Goal: Task Accomplishment & Management: Manage account settings

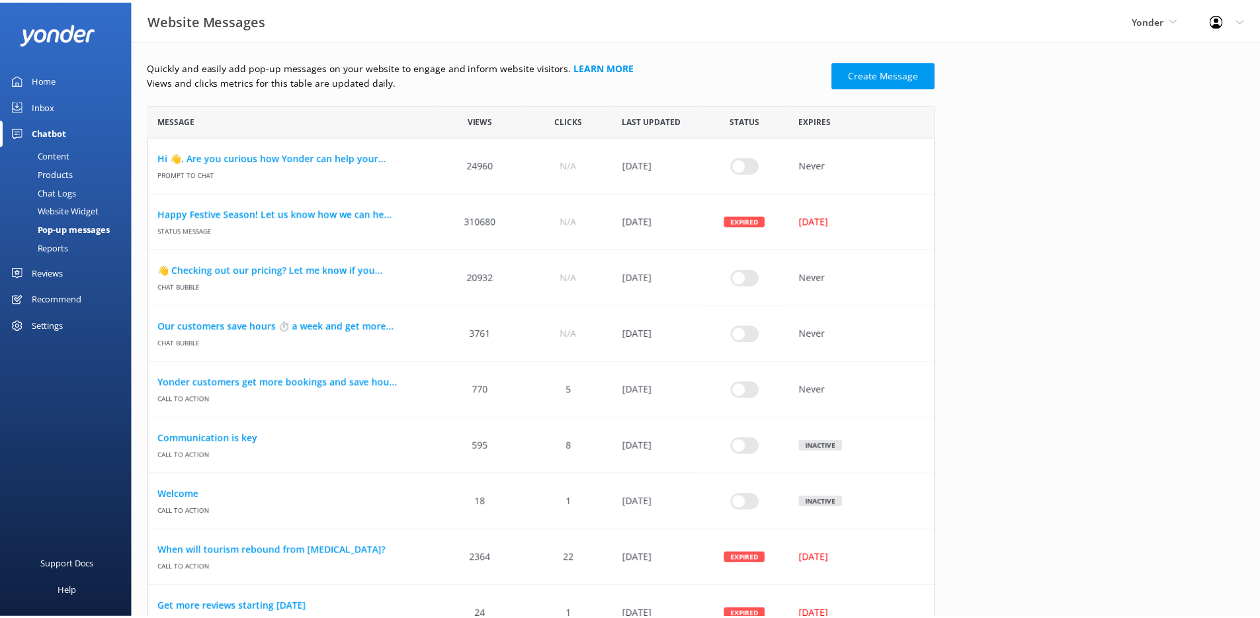
scroll to position [11, 11]
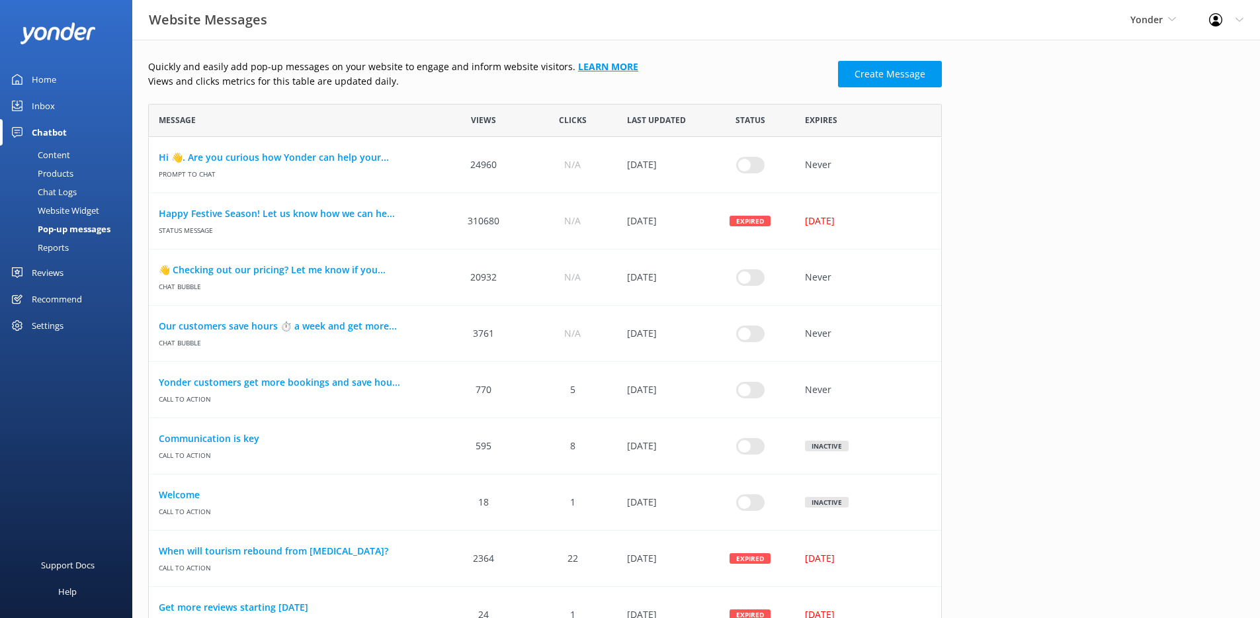
click at [595, 65] on link "Learn more" at bounding box center [608, 66] width 60 height 13
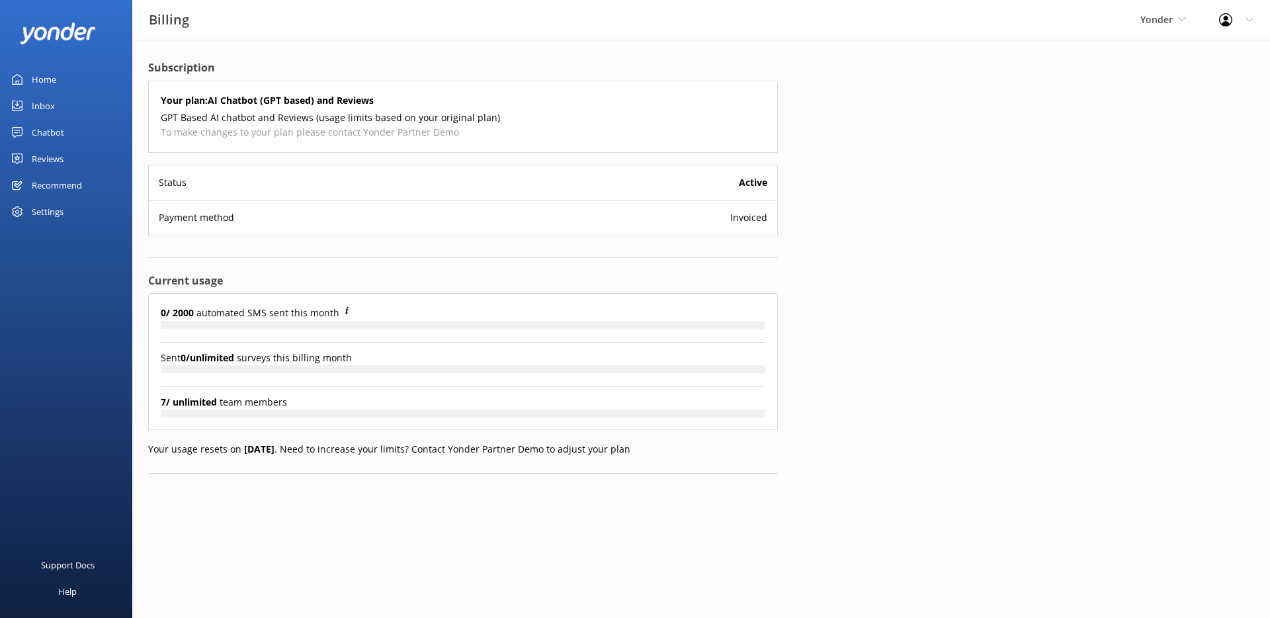
click at [1133, 26] on div "Yonder GoSkydive [GEOGRAPHIC_DATA] [GEOGRAPHIC_DATA] Yonder demo Failed Account…" at bounding box center [1163, 20] width 79 height 40
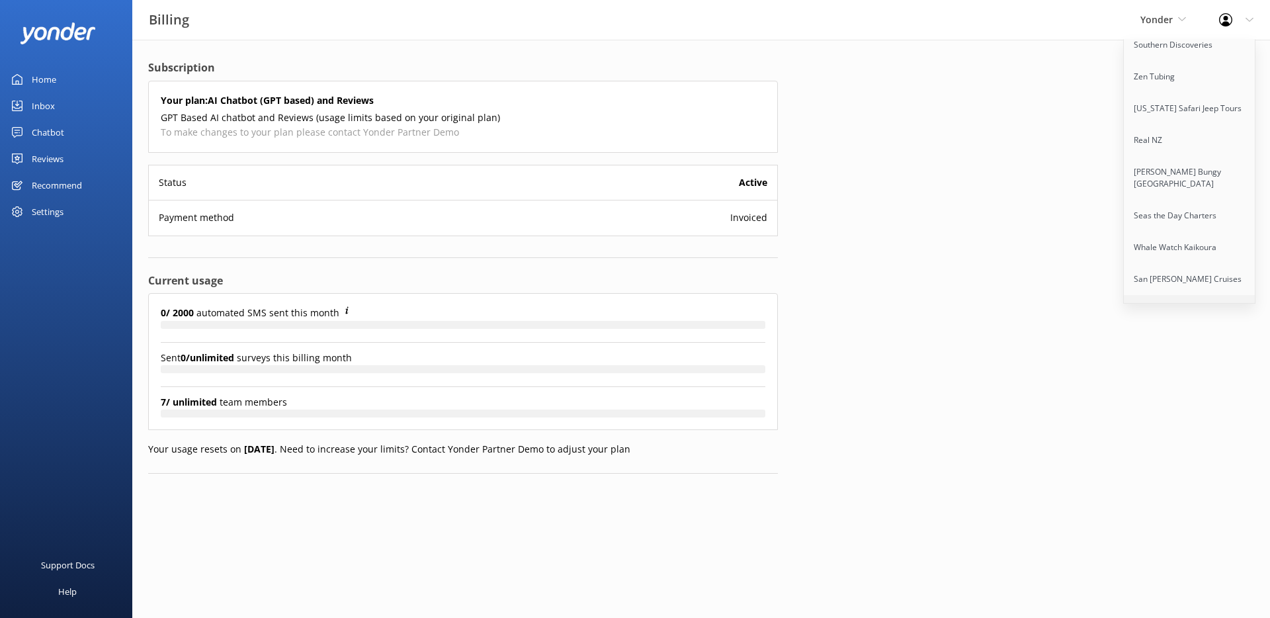
click at [1179, 295] on link "Paddle Pub [GEOGRAPHIC_DATA]" at bounding box center [1190, 317] width 132 height 44
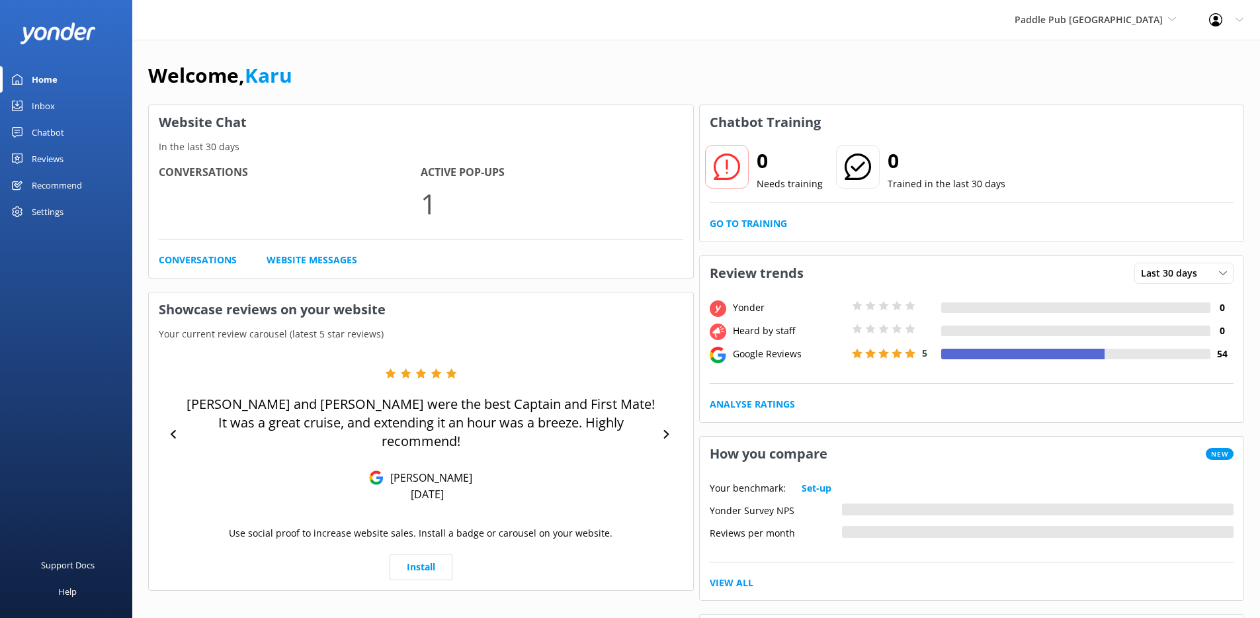
click at [50, 208] on div "Settings" at bounding box center [48, 211] width 32 height 26
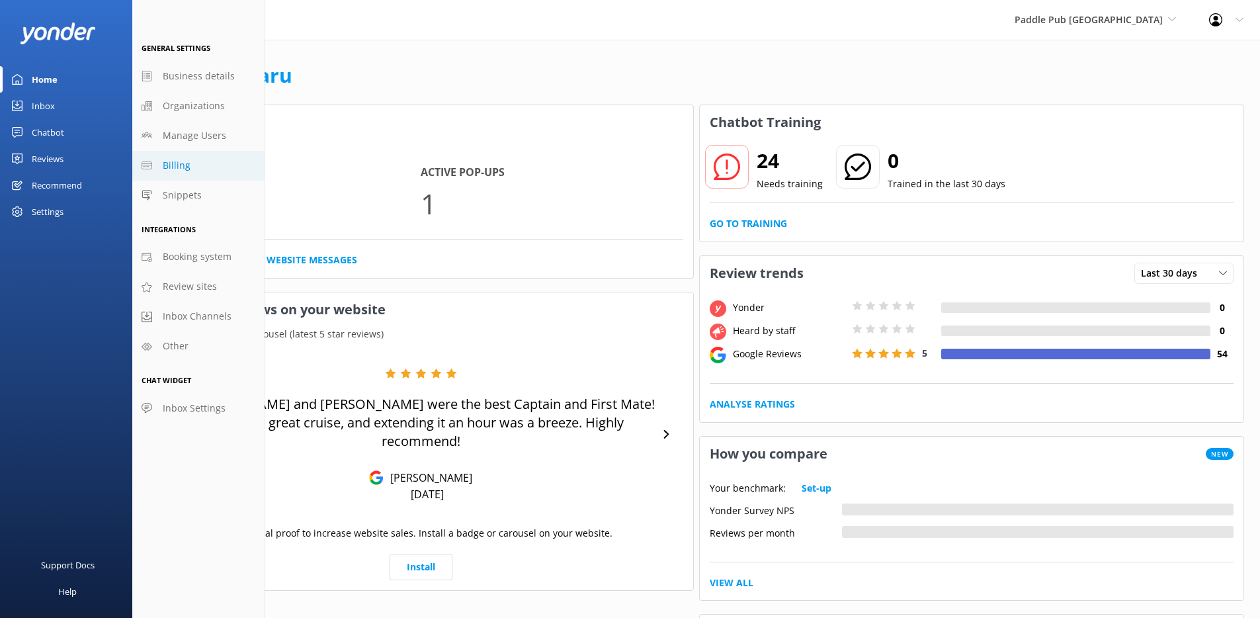
click at [190, 159] on link "Billing" at bounding box center [198, 166] width 132 height 30
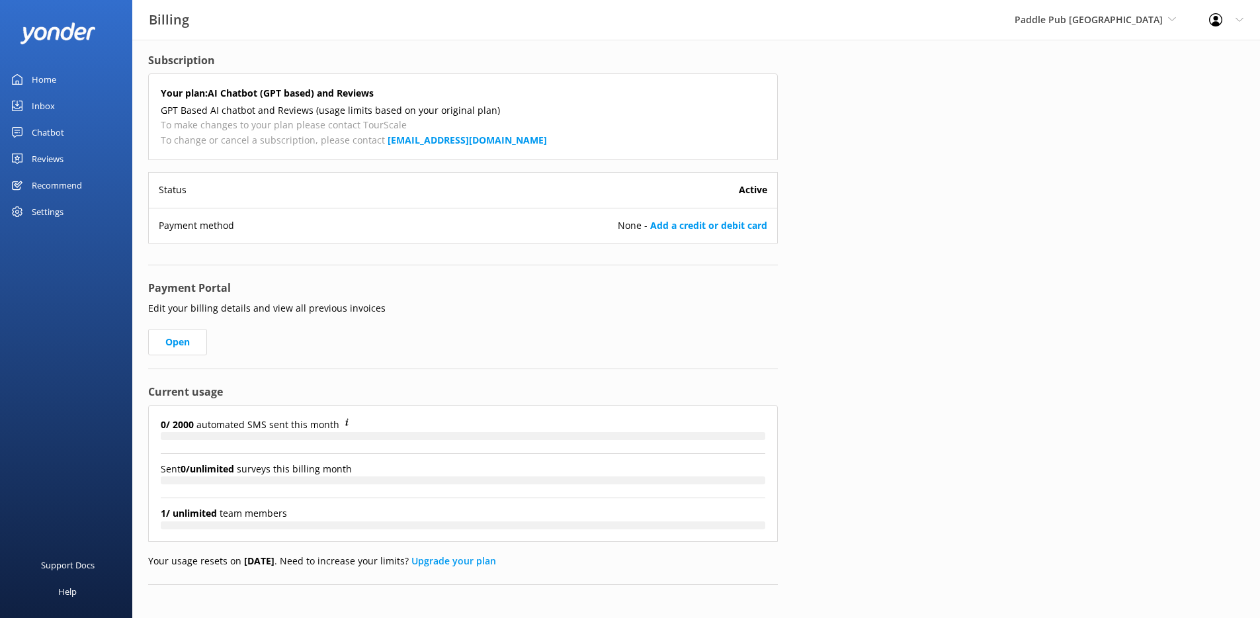
scroll to position [15, 0]
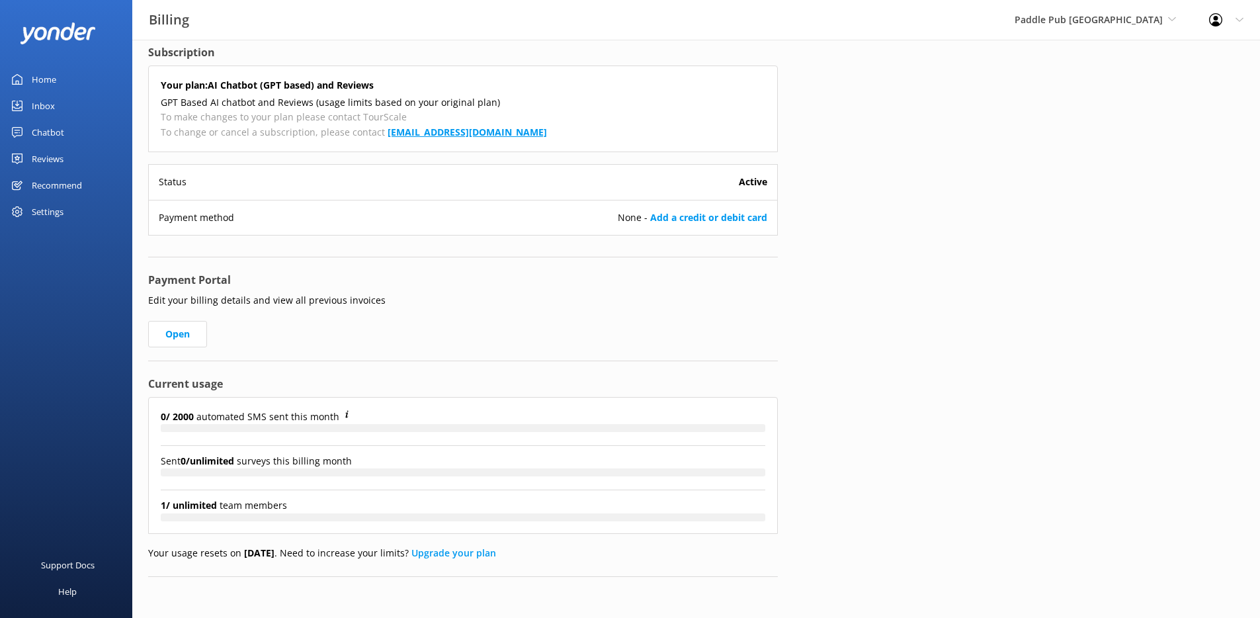
click at [424, 130] on b "support@yonderhq.com" at bounding box center [467, 132] width 159 height 13
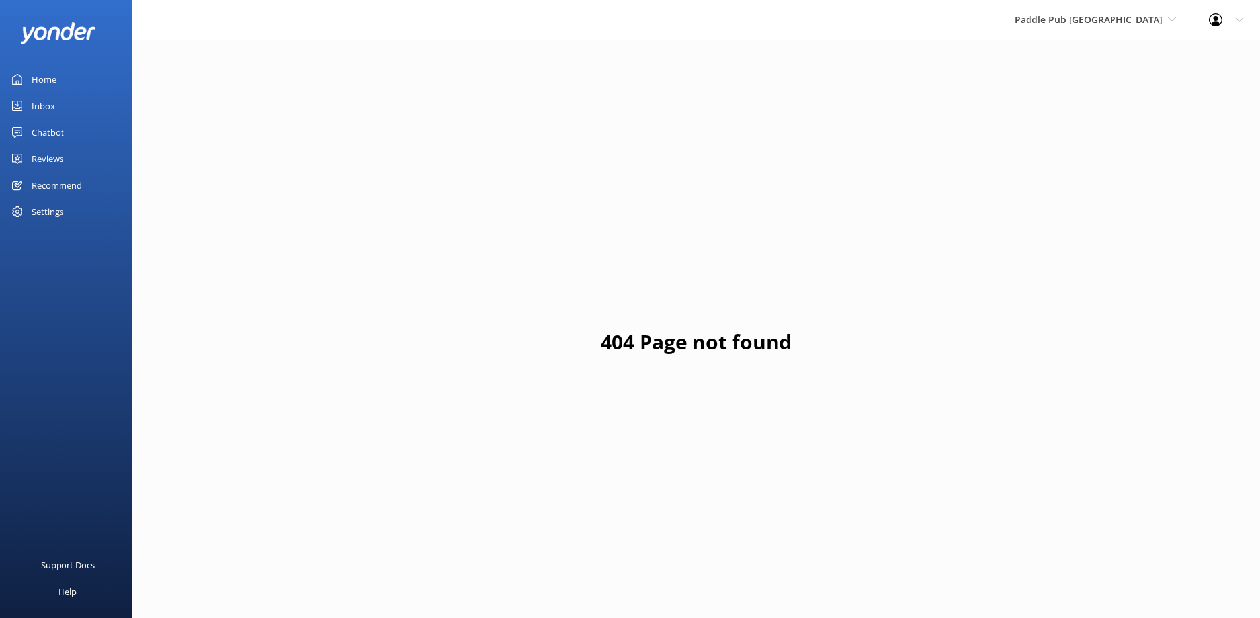
click at [52, 153] on div "Reviews" at bounding box center [48, 158] width 32 height 26
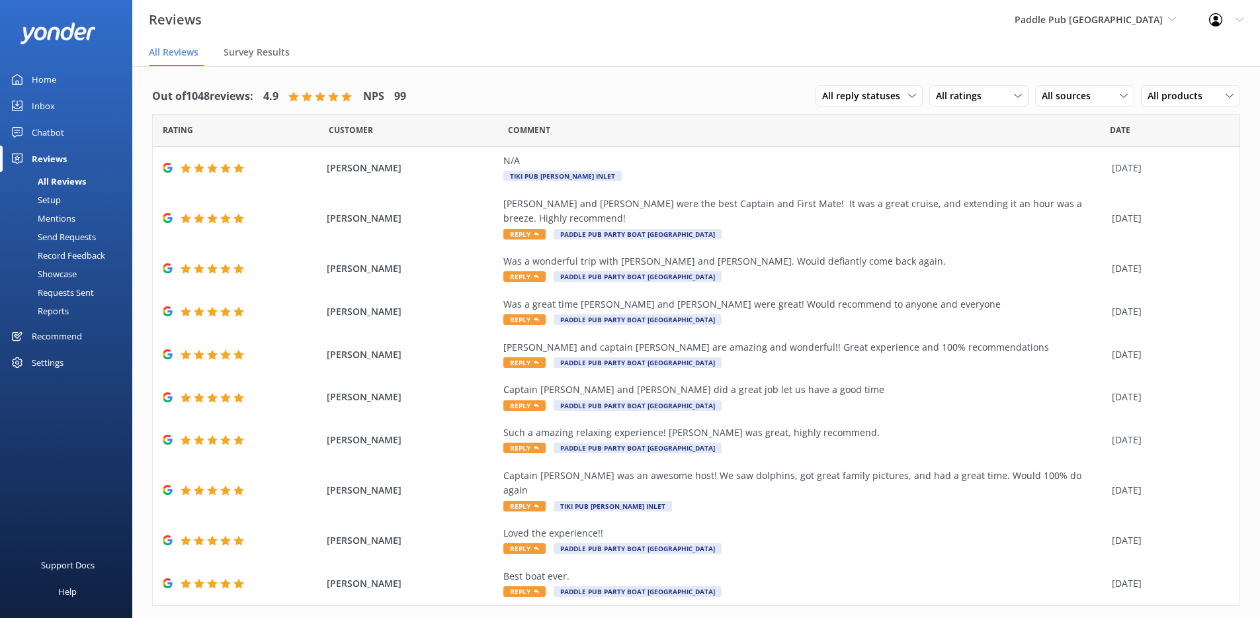
click at [68, 220] on div "Mentions" at bounding box center [41, 218] width 67 height 19
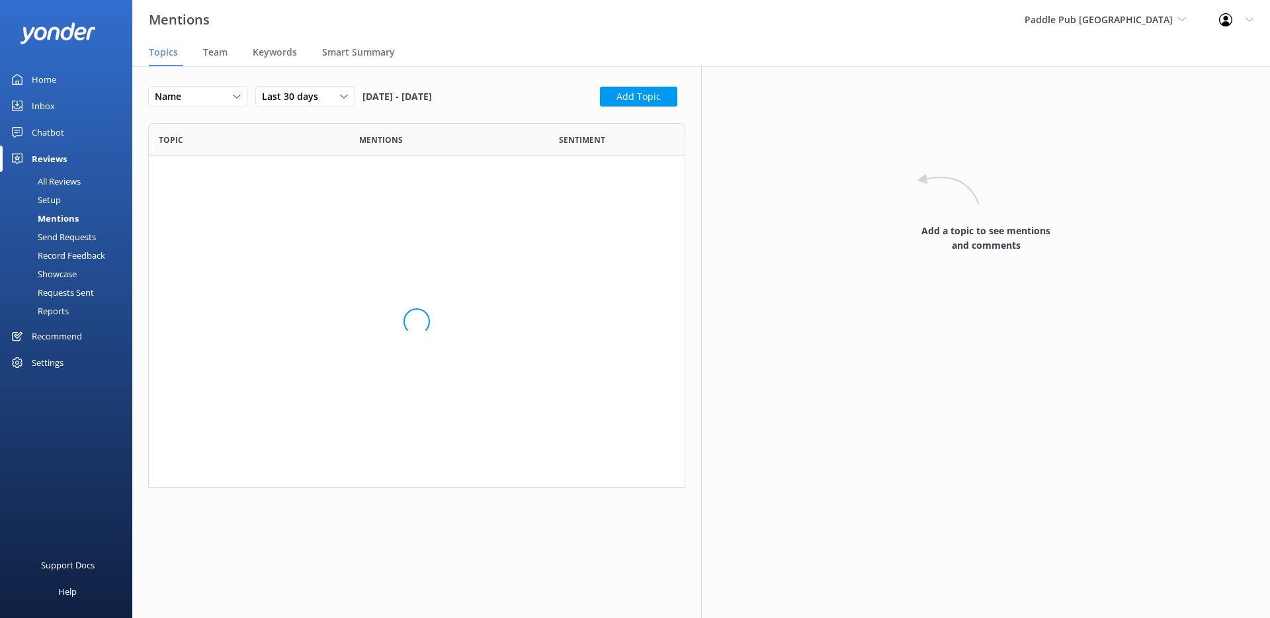
scroll to position [354, 527]
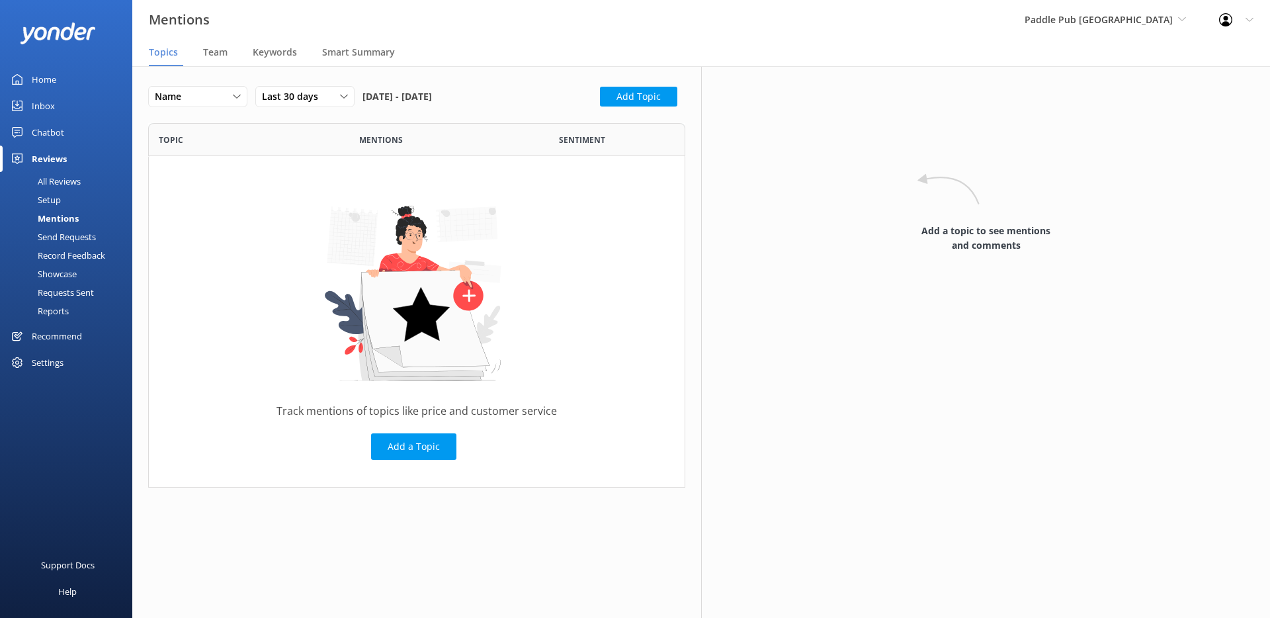
click at [196, 57] on nav "Topics Team Keywords Smart Summary" at bounding box center [700, 53] width 1137 height 26
click at [204, 53] on span "Team" at bounding box center [215, 52] width 24 height 13
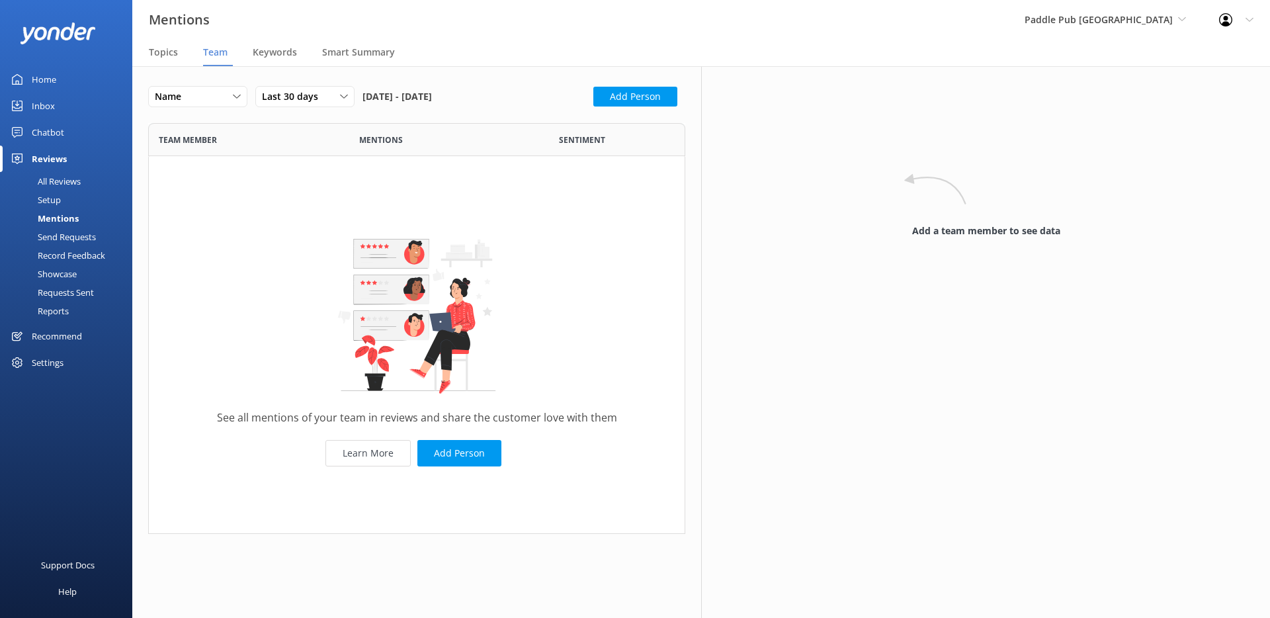
scroll to position [401, 527]
click at [257, 54] on span "Keywords" at bounding box center [275, 52] width 44 height 13
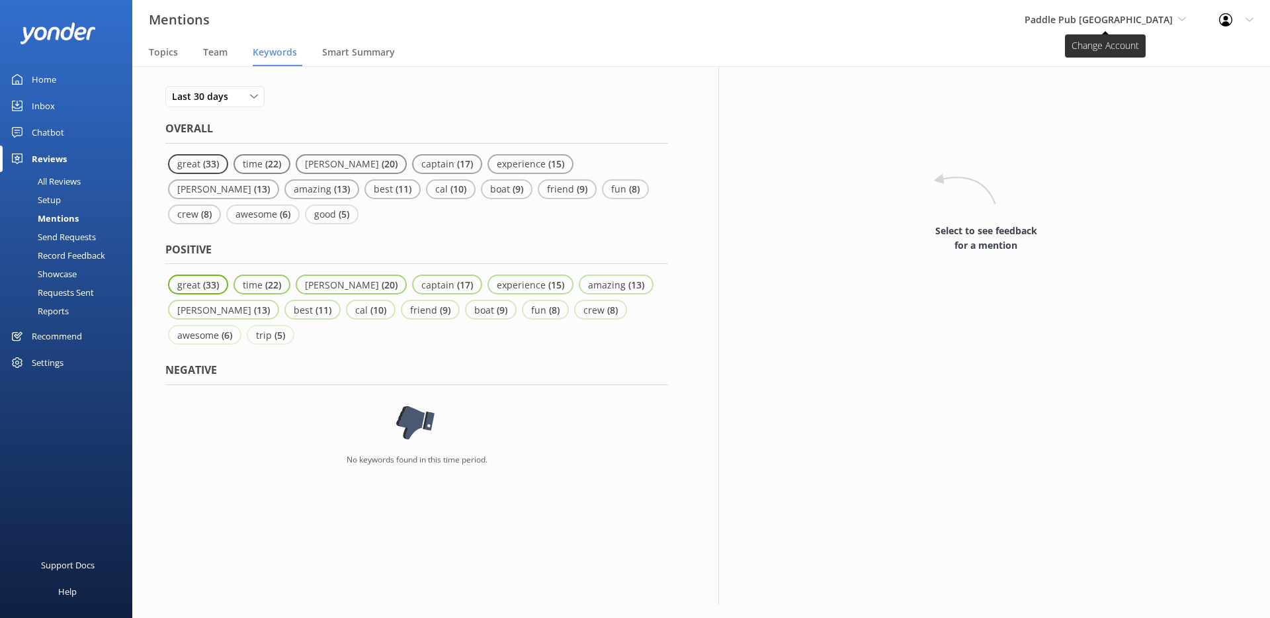
click at [1143, 19] on span "Paddle Pub [GEOGRAPHIC_DATA]" at bounding box center [1098, 19] width 148 height 13
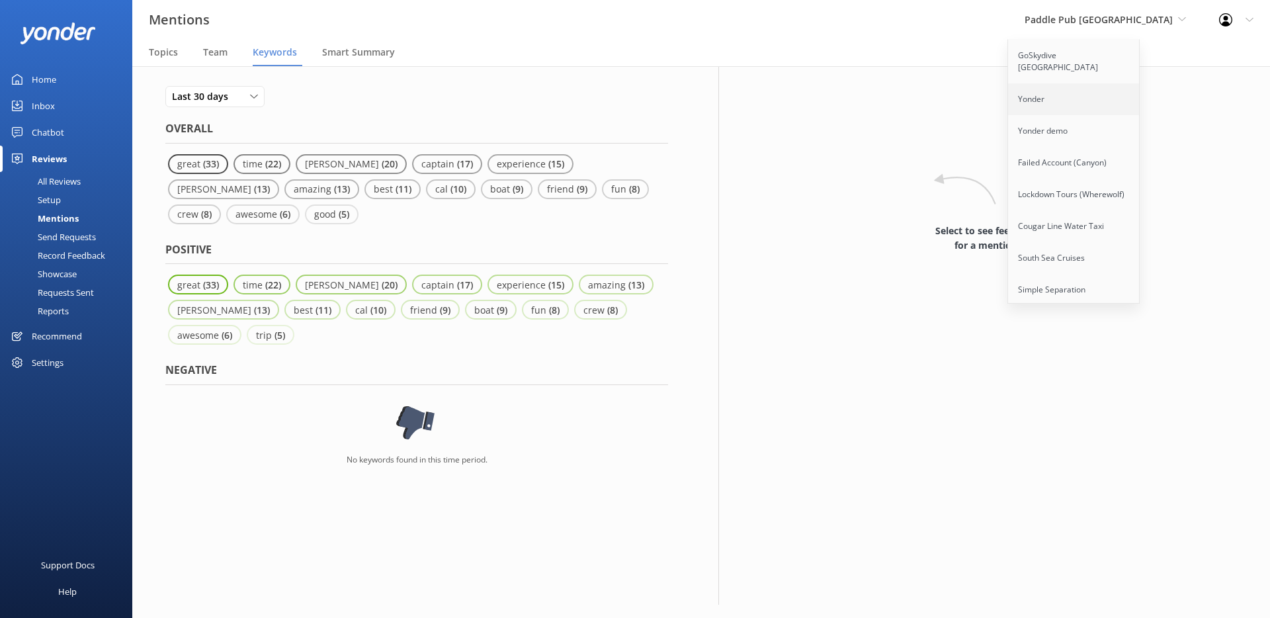
click at [1100, 96] on link "Yonder" at bounding box center [1074, 99] width 132 height 32
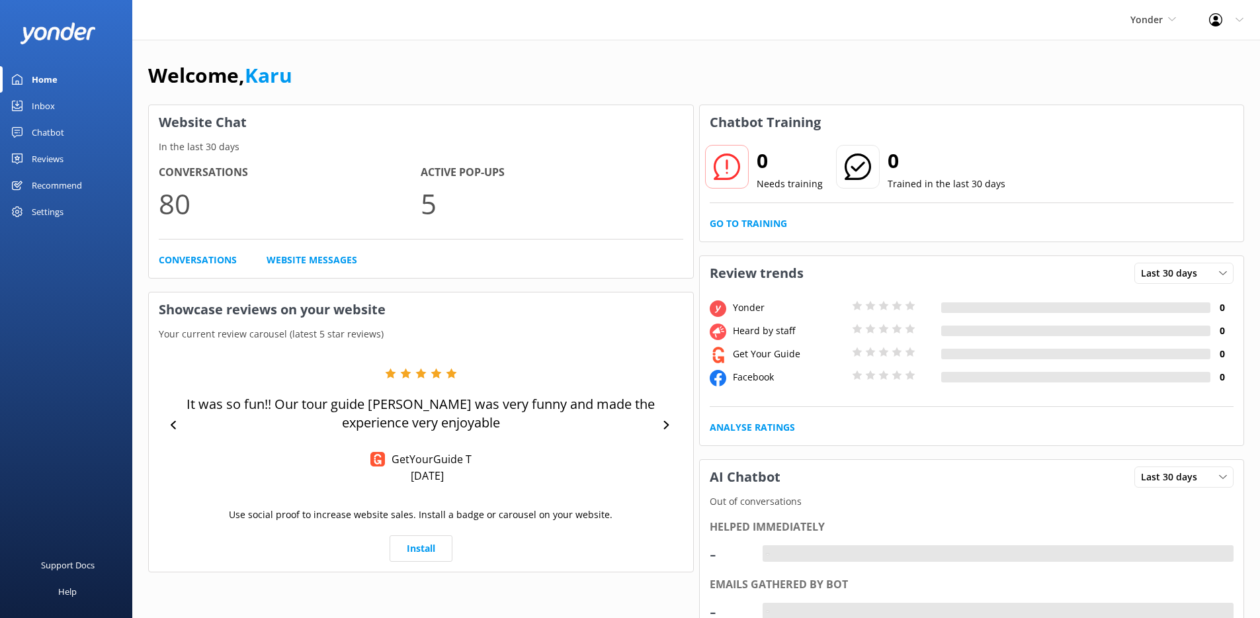
click at [70, 136] on link "Chatbot" at bounding box center [66, 132] width 132 height 26
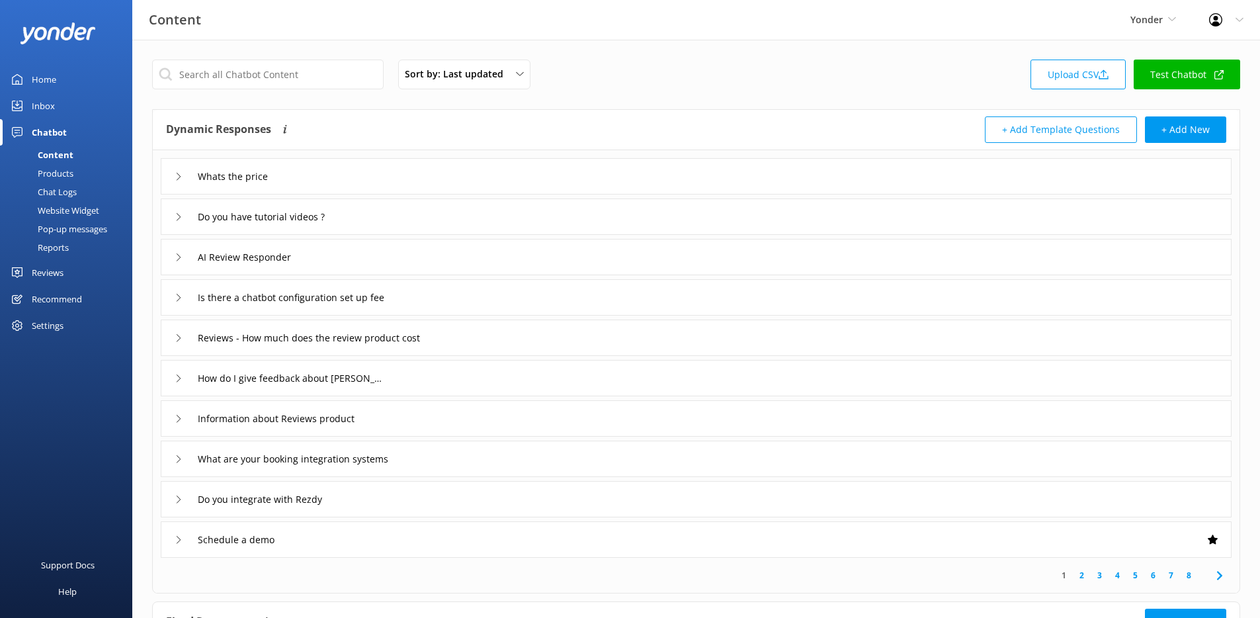
click at [74, 227] on div "Pop-up messages" at bounding box center [57, 229] width 99 height 19
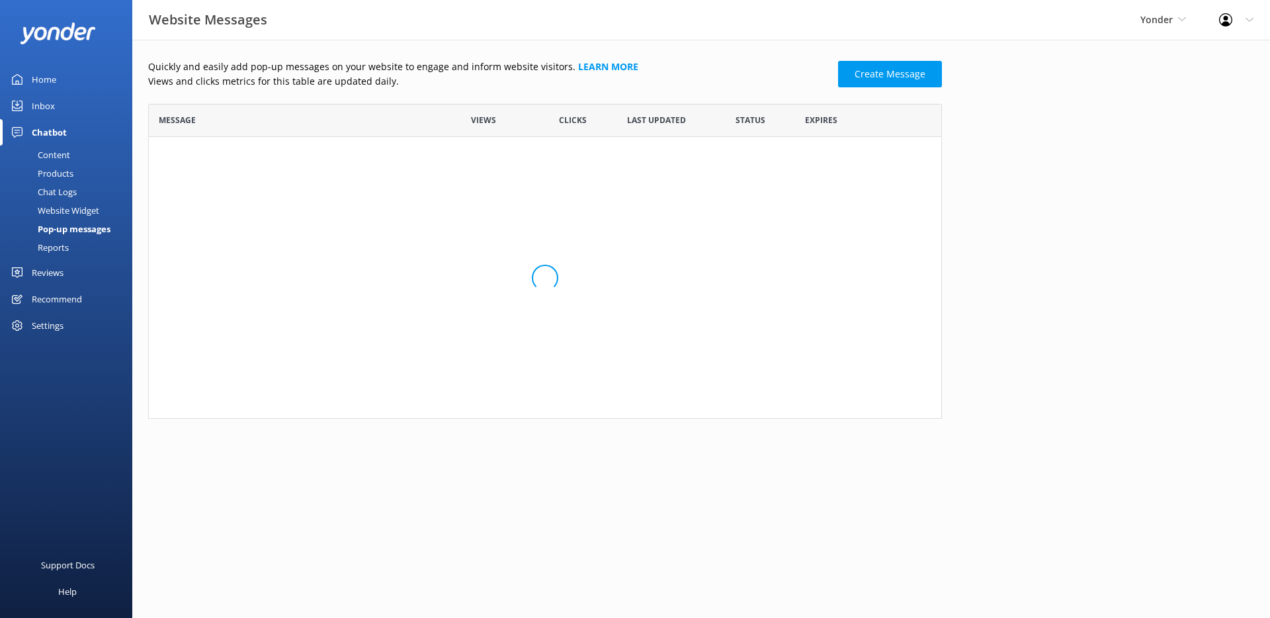
scroll to position [11, 11]
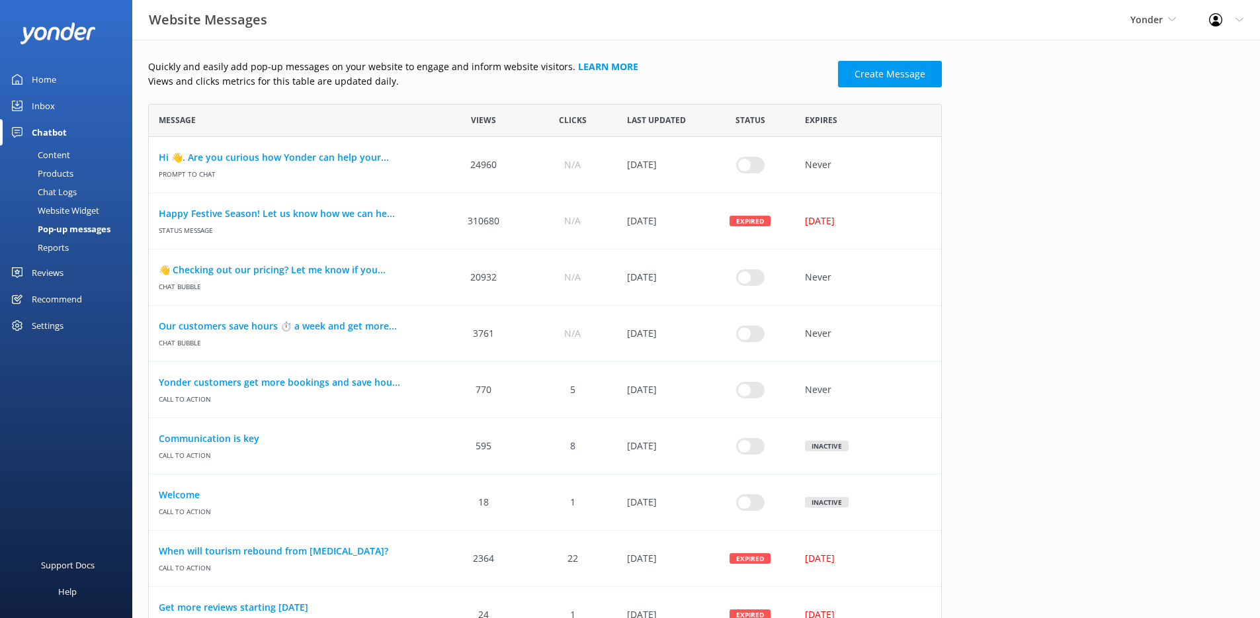
click at [46, 268] on div "Reviews" at bounding box center [48, 272] width 32 height 26
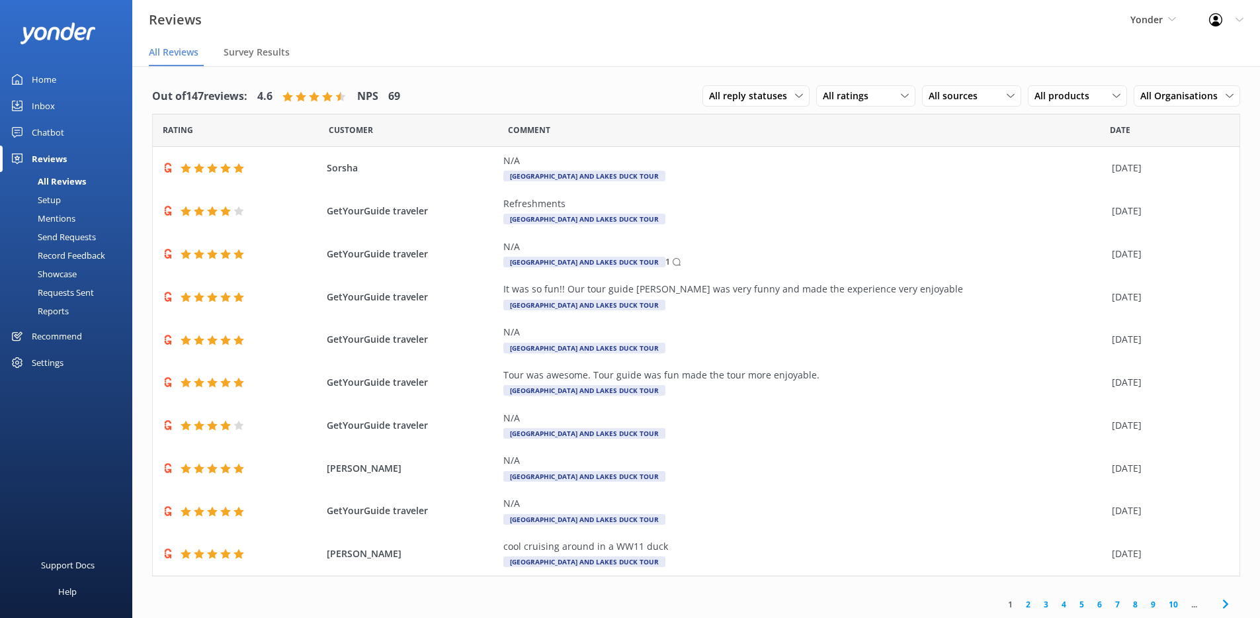
click at [53, 250] on div "Record Feedback" at bounding box center [56, 255] width 97 height 19
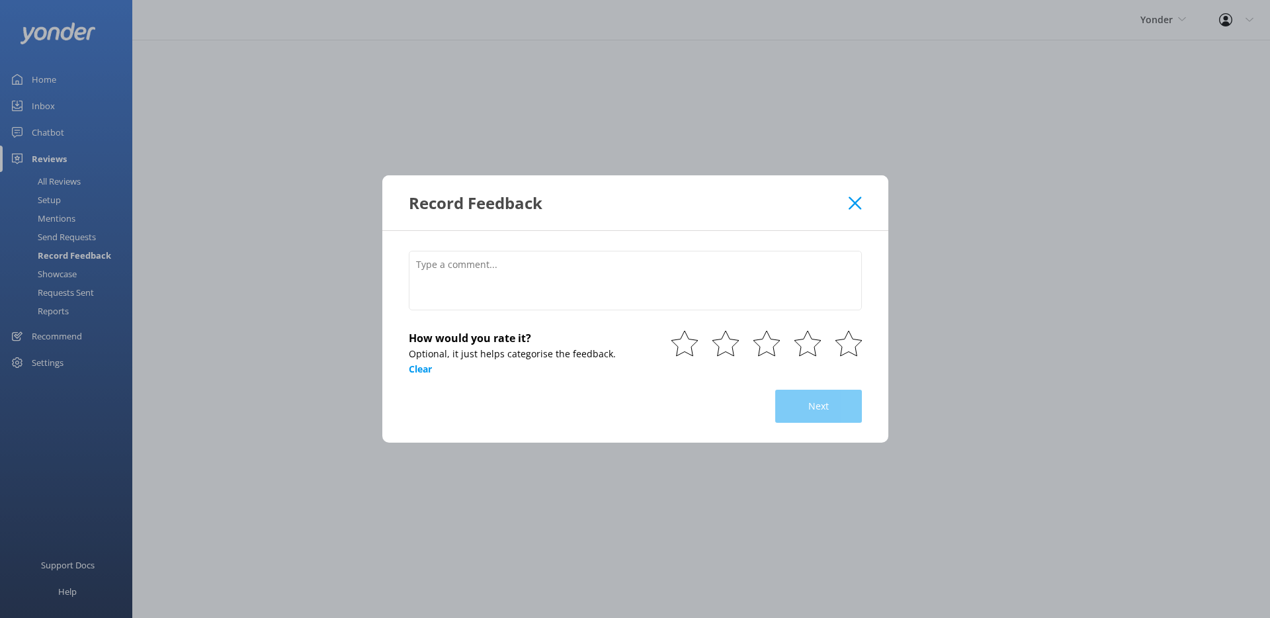
click at [852, 203] on icon at bounding box center [854, 202] width 13 height 13
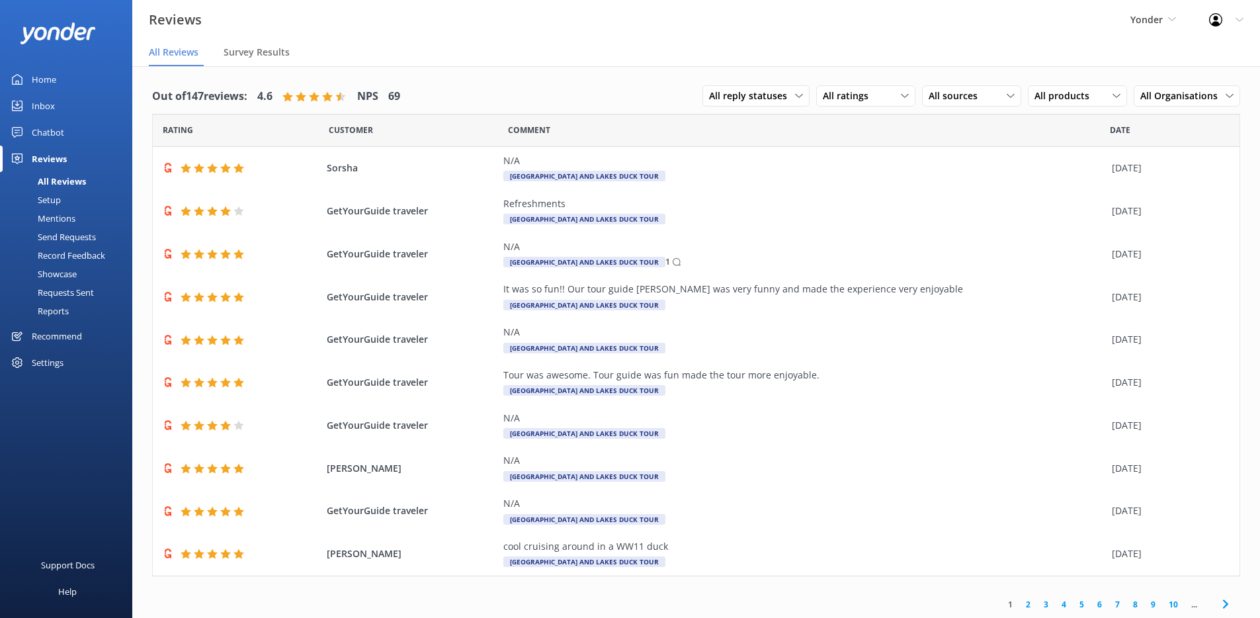
click at [60, 220] on div "Mentions" at bounding box center [41, 218] width 67 height 19
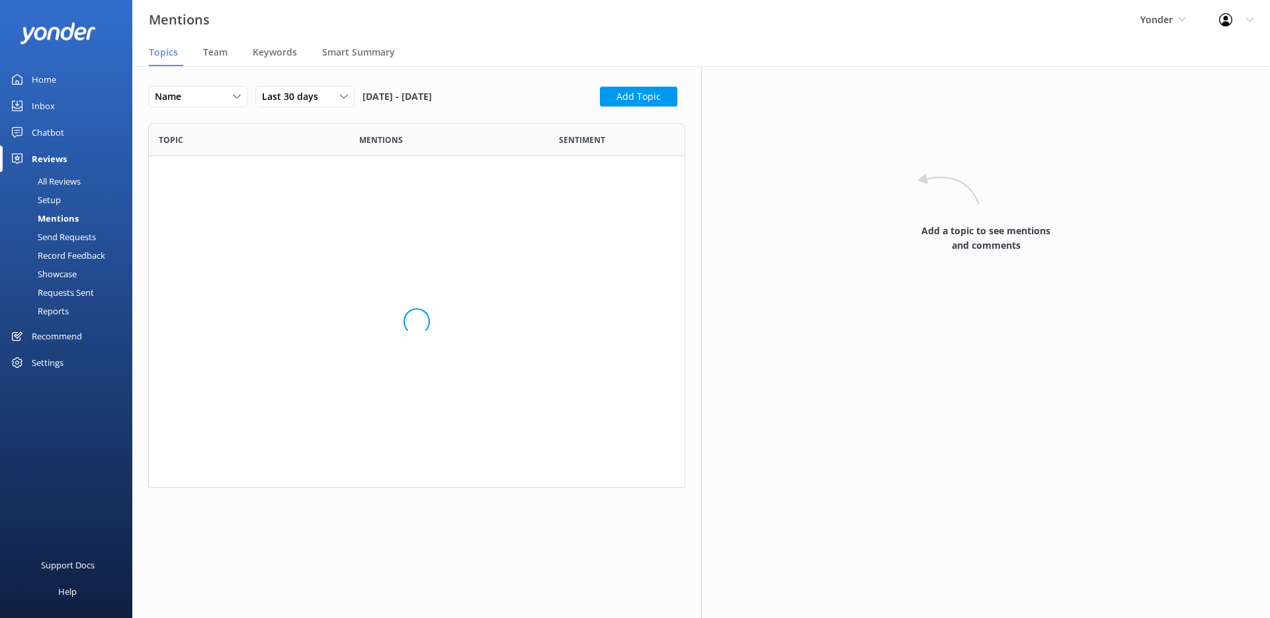
scroll to position [606, 517]
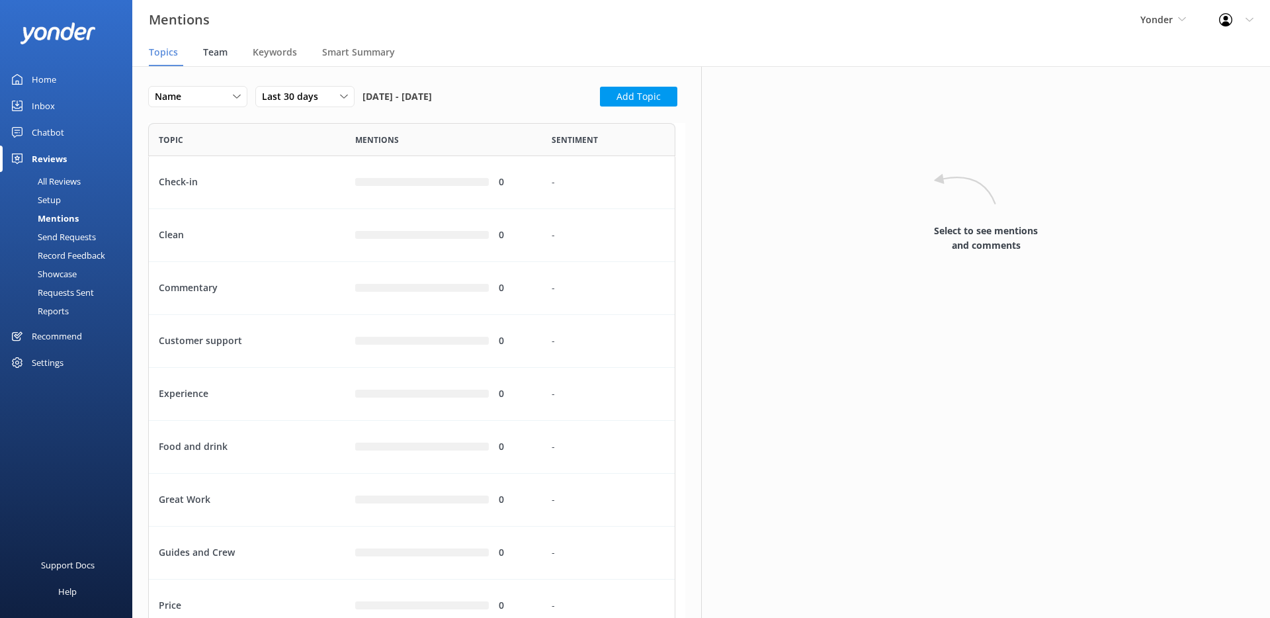
click at [218, 61] on div "Team" at bounding box center [218, 53] width 30 height 26
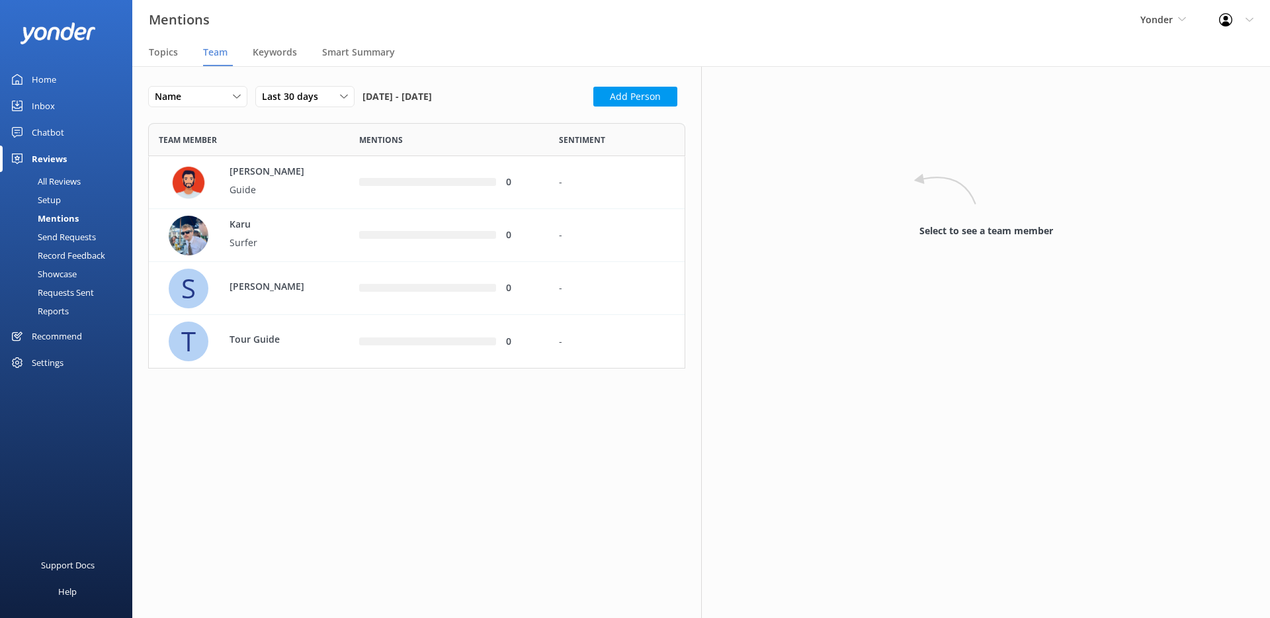
scroll to position [235, 527]
click at [326, 174] on div "John Guide" at bounding box center [254, 183] width 171 height 40
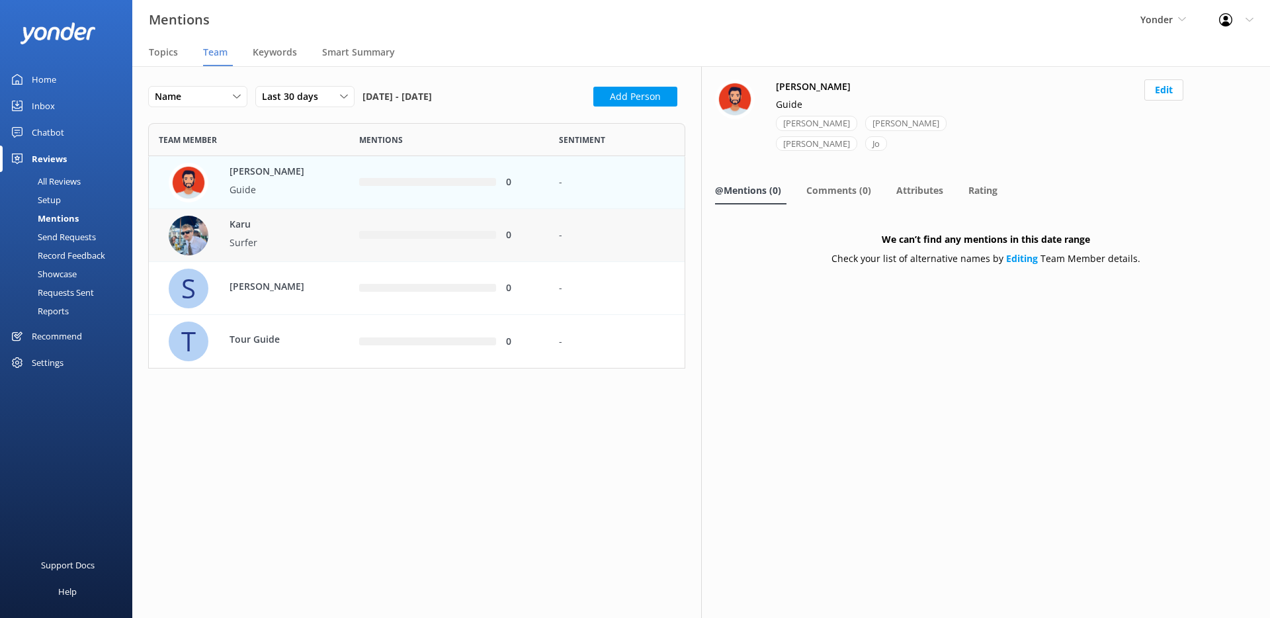
click at [272, 232] on div "Karu Surfer" at bounding box center [265, 236] width 99 height 36
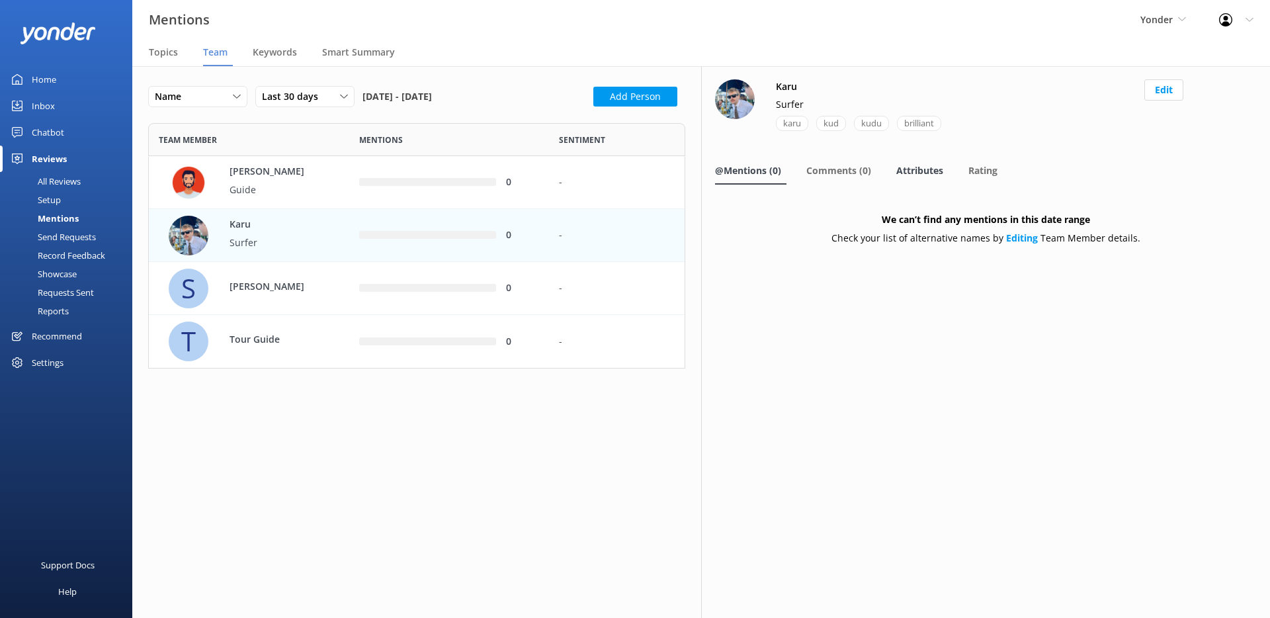
scroll to position [235, 527]
click at [830, 174] on span "Comments (0)" at bounding box center [838, 170] width 65 height 13
click at [926, 173] on span "Attributes" at bounding box center [919, 170] width 47 height 13
click at [978, 167] on span "Rating" at bounding box center [982, 170] width 29 height 13
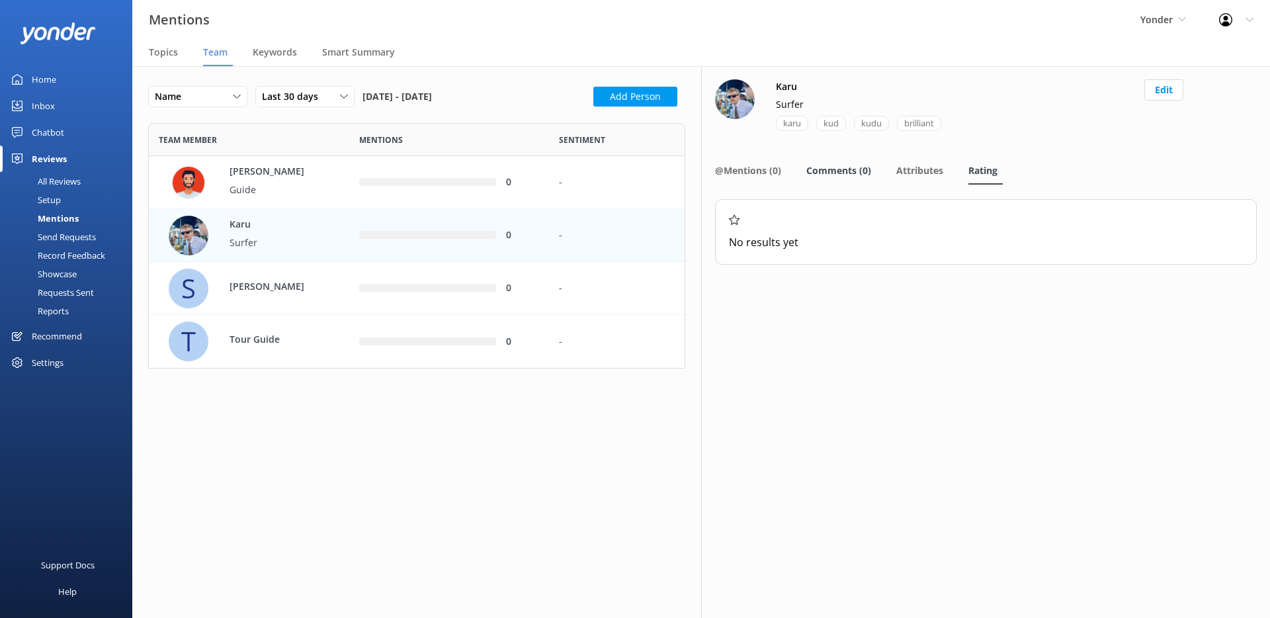
click at [869, 174] on span "Comments (0)" at bounding box center [838, 170] width 65 height 13
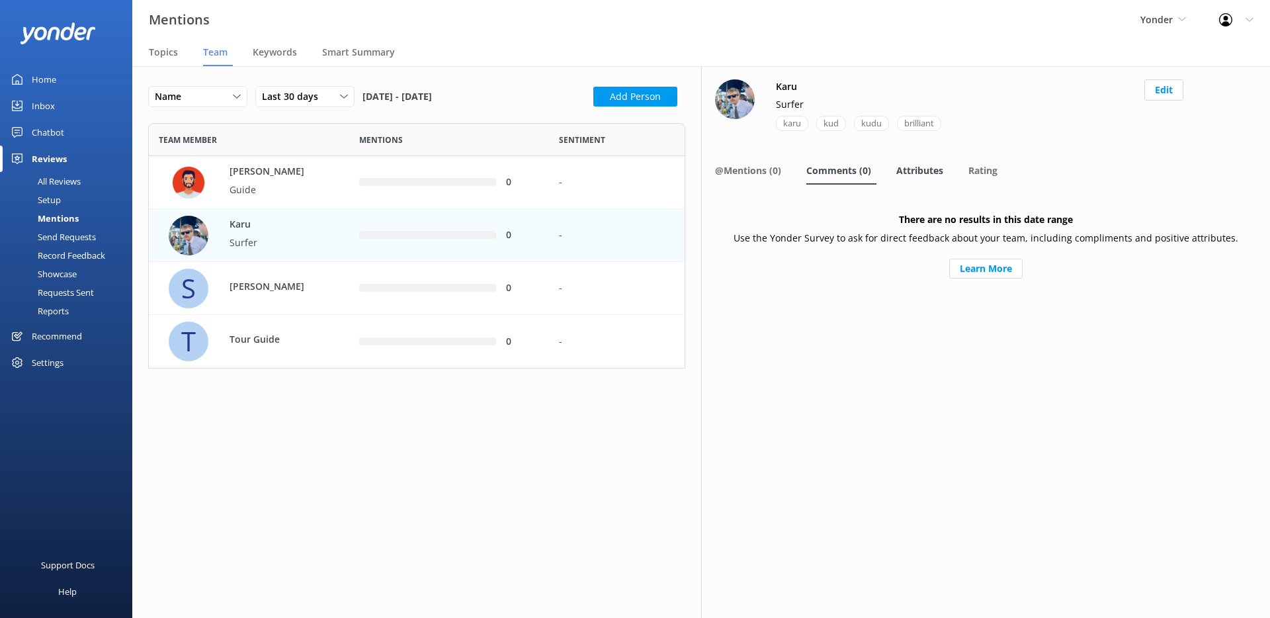
click at [922, 171] on span "Attributes" at bounding box center [919, 170] width 47 height 13
click at [973, 267] on link "Learn More" at bounding box center [985, 269] width 73 height 20
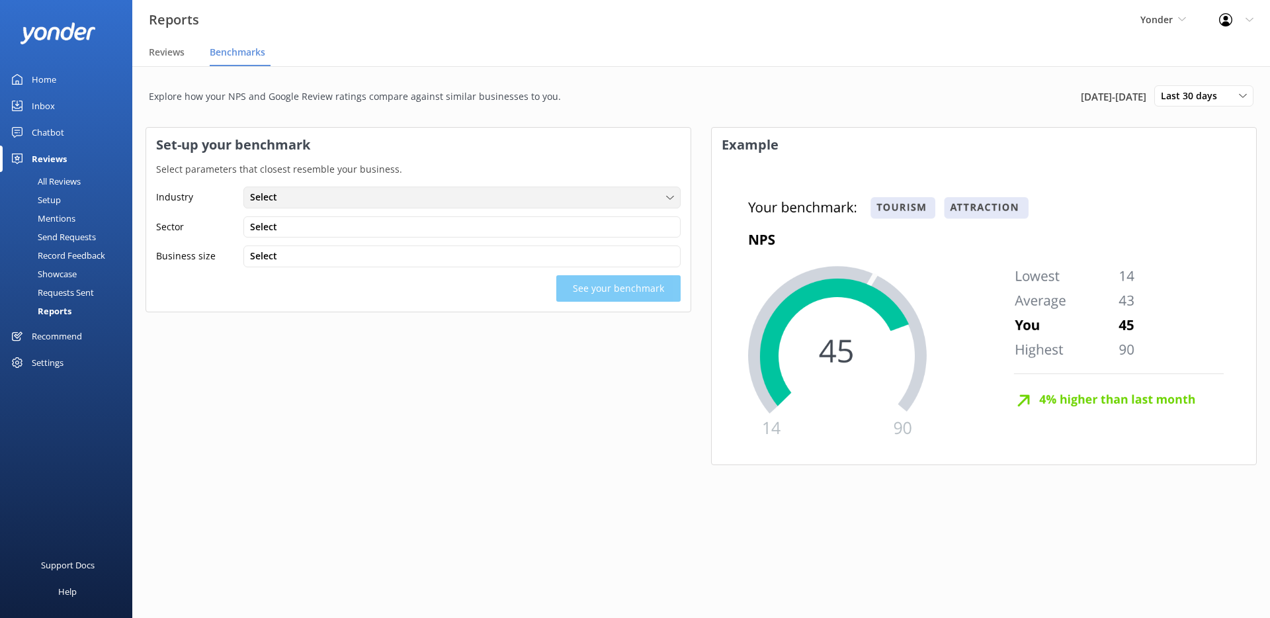
click at [279, 195] on span "Select" at bounding box center [267, 197] width 35 height 15
click at [284, 227] on link "Tourism" at bounding box center [461, 225] width 435 height 26
click at [309, 229] on div "Select" at bounding box center [462, 227] width 431 height 15
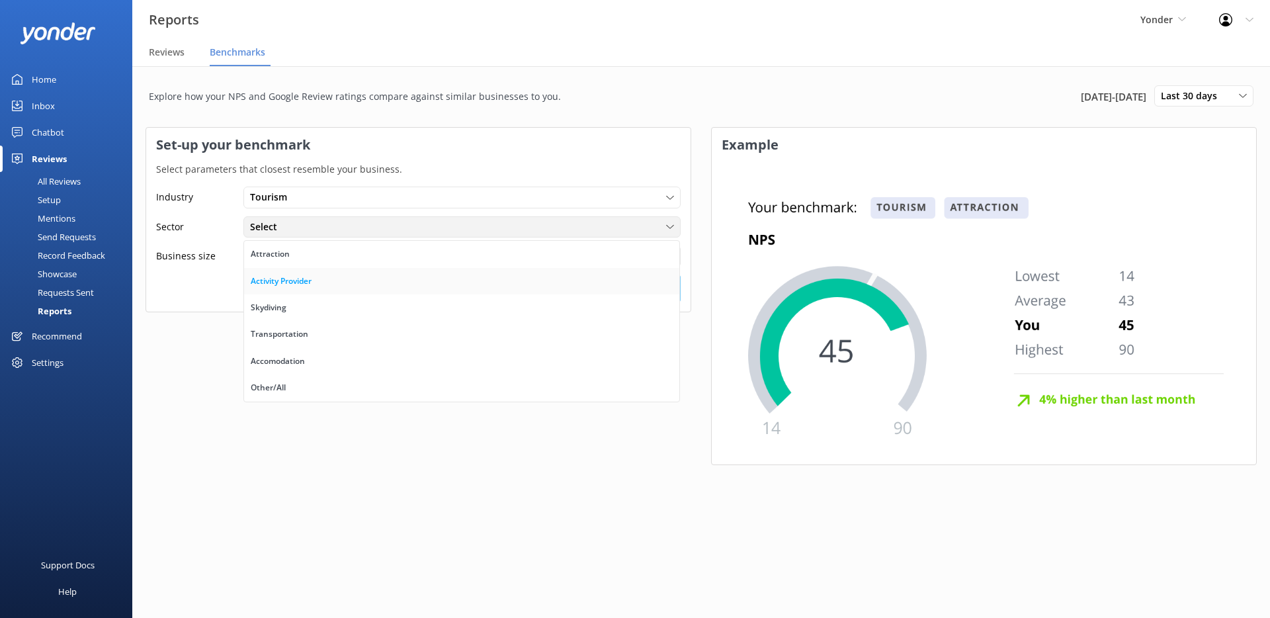
click at [308, 277] on div "Activity Provider" at bounding box center [281, 280] width 61 height 13
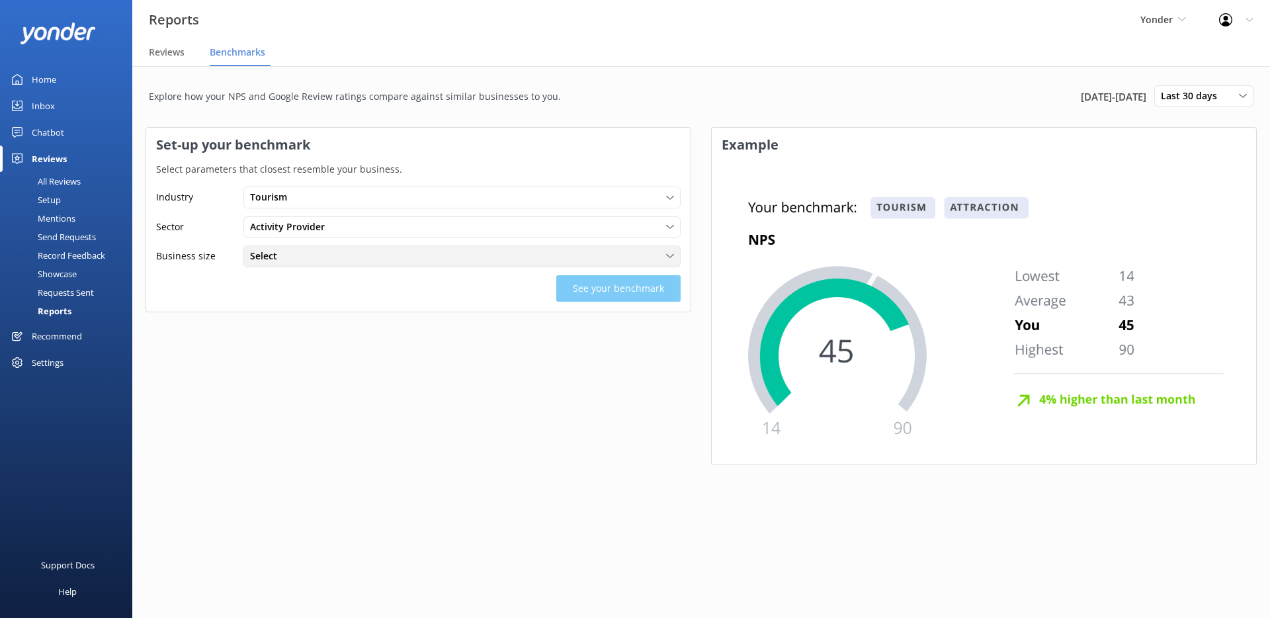
click at [318, 257] on div "Select" at bounding box center [462, 256] width 431 height 15
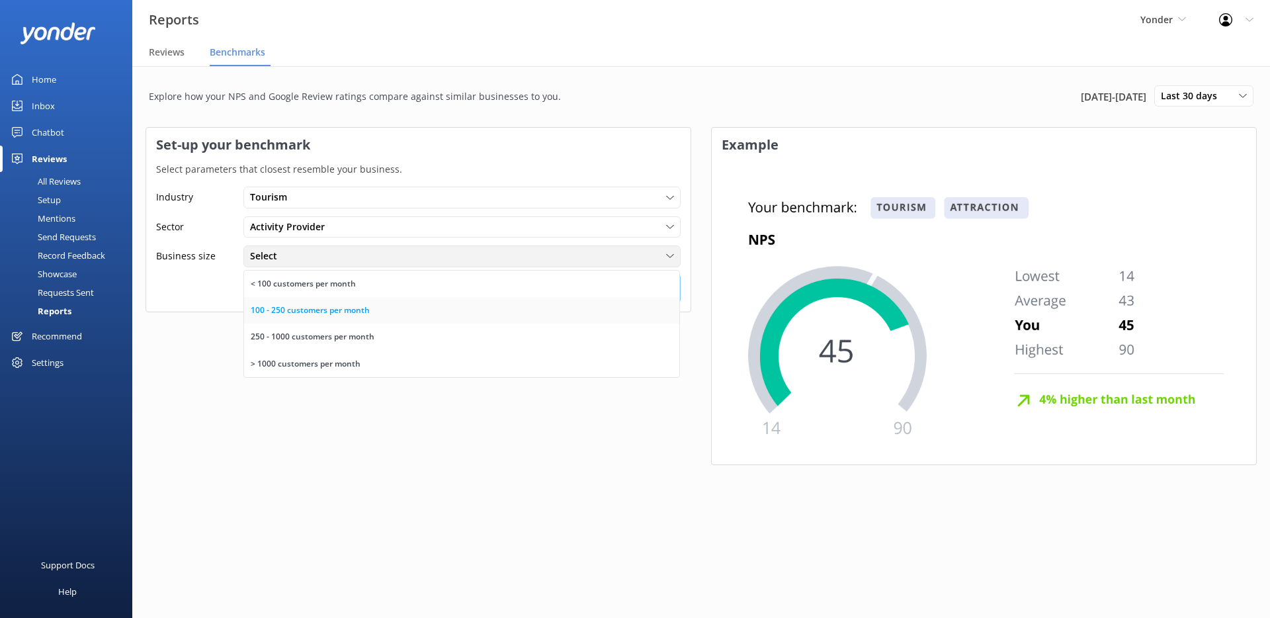
click at [319, 306] on div "100 - 250 customers per month" at bounding box center [310, 310] width 119 height 13
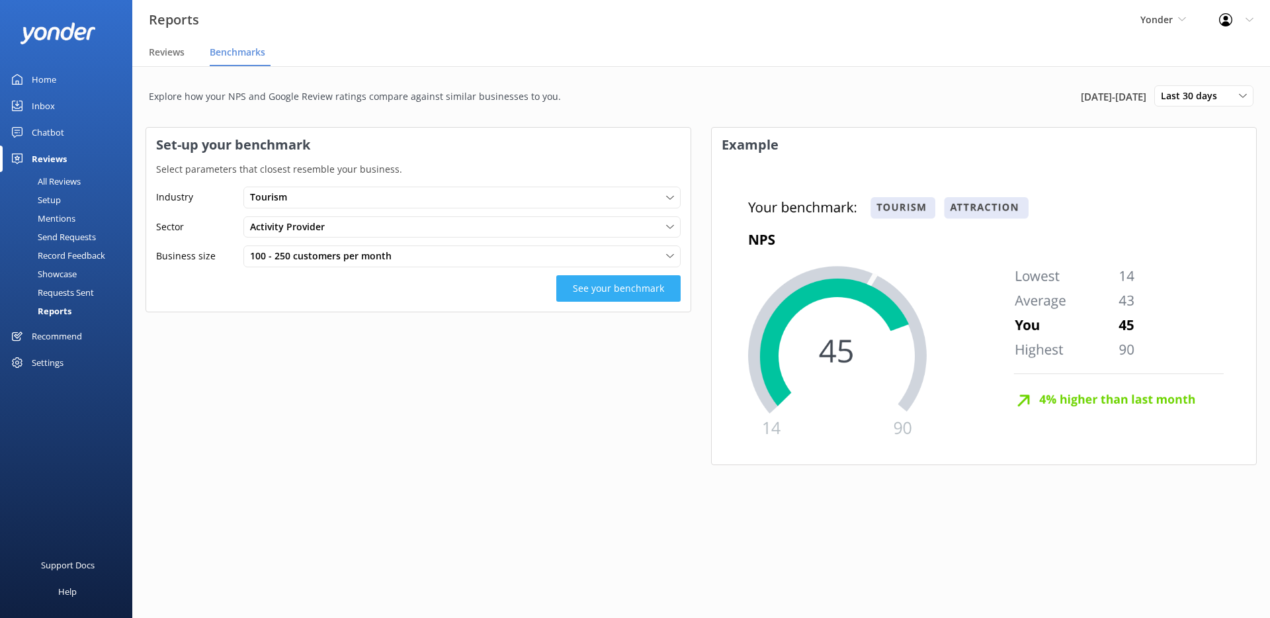
click at [636, 287] on button "See your benchmark" at bounding box center [618, 288] width 124 height 26
click at [1210, 85] on div "Last 30 days Last 30 days Last month" at bounding box center [1203, 95] width 99 height 21
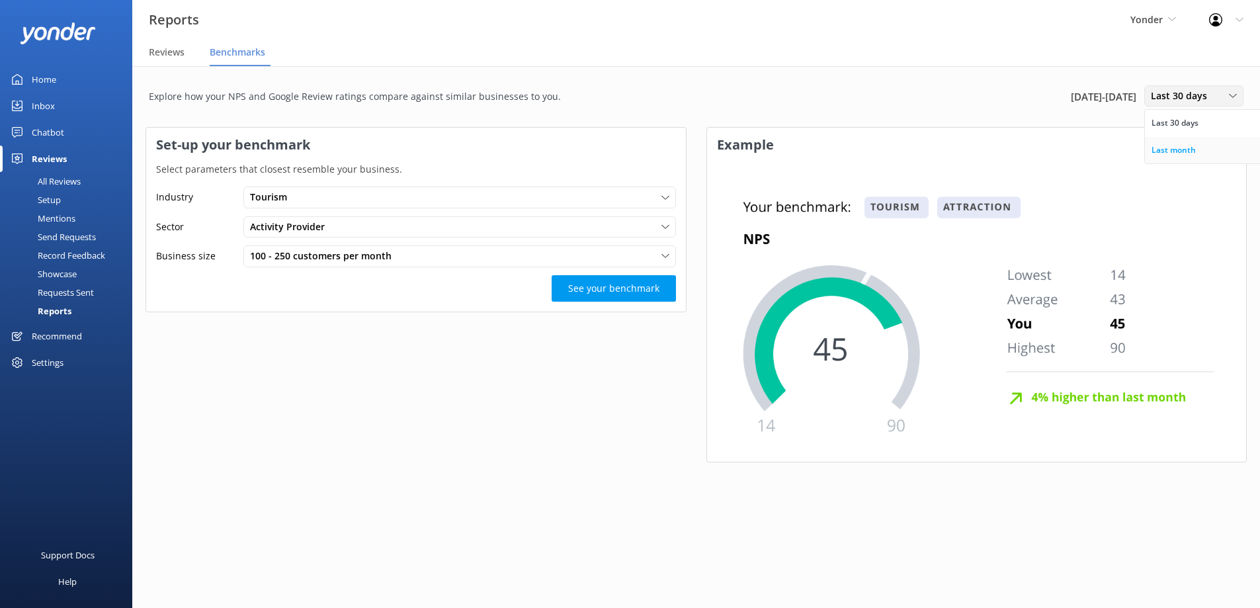
click at [1186, 145] on div "Last month" at bounding box center [1173, 150] width 44 height 13
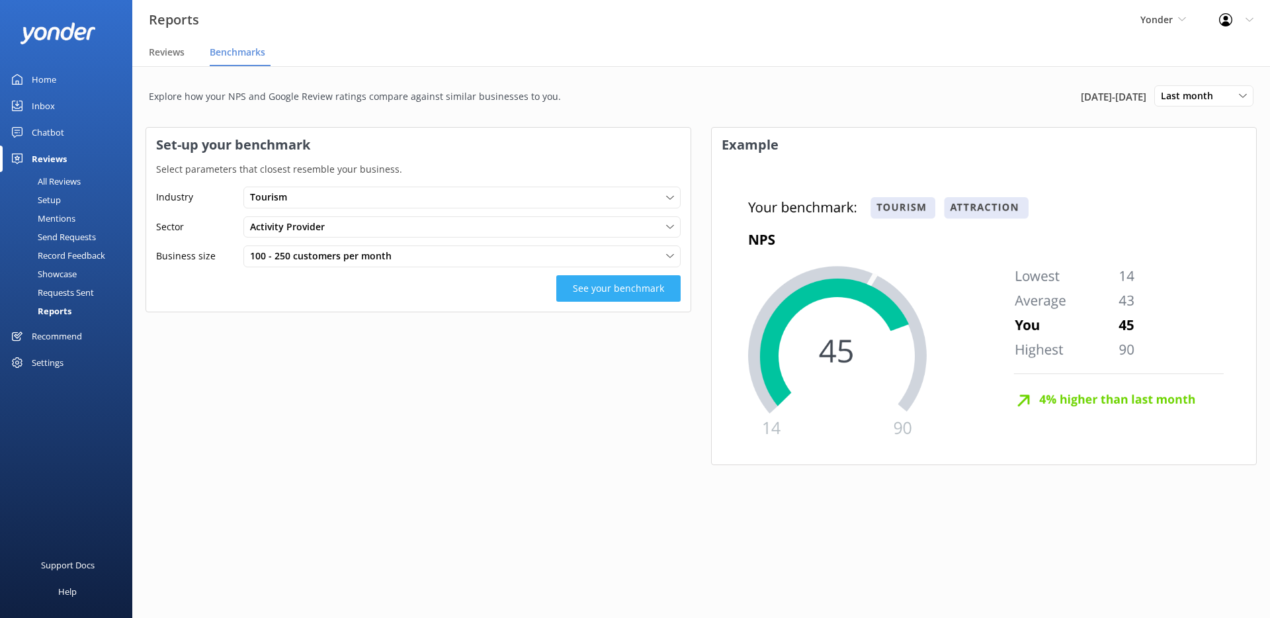
click at [588, 283] on button "See your benchmark" at bounding box center [618, 288] width 124 height 26
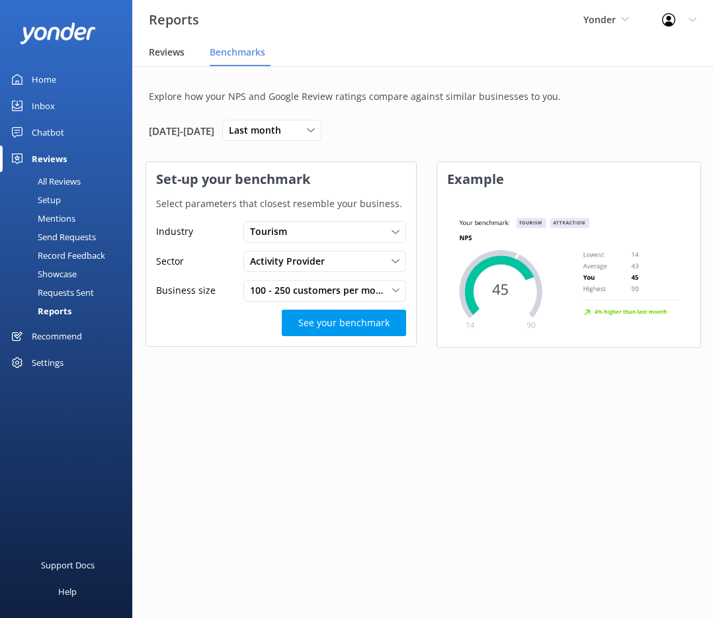
click at [162, 54] on span "Reviews" at bounding box center [167, 52] width 36 height 13
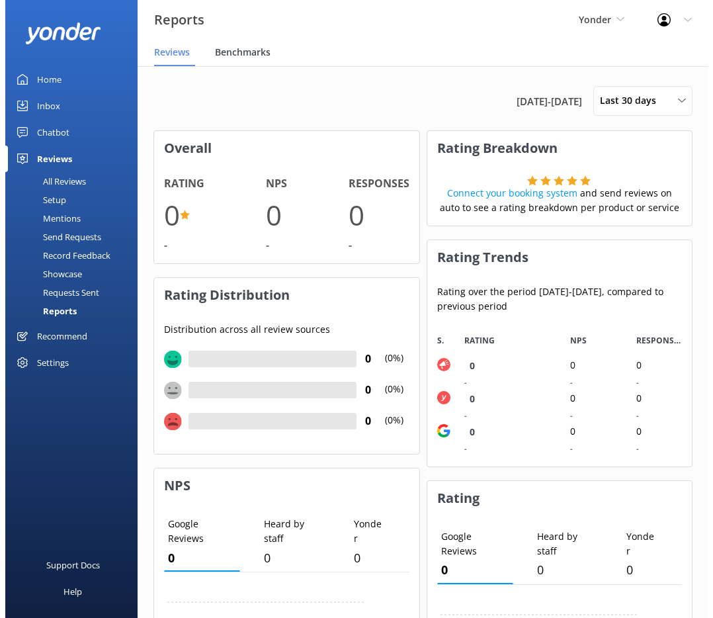
scroll to position [132, 255]
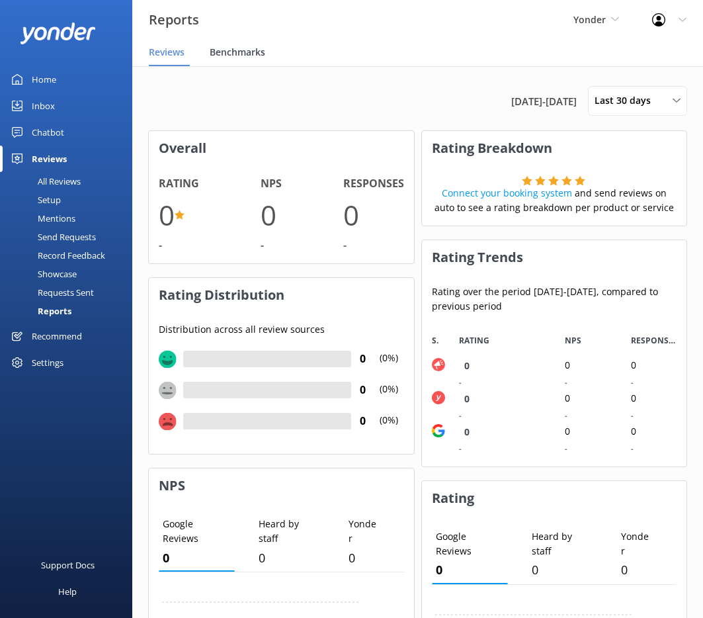
click at [238, 53] on span "Benchmarks" at bounding box center [238, 52] width 56 height 13
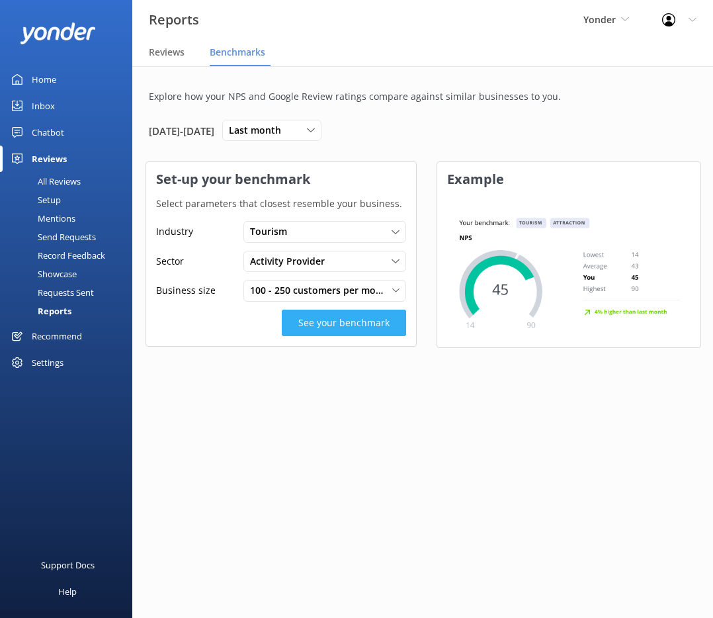
click at [380, 327] on button "See your benchmark" at bounding box center [344, 322] width 124 height 26
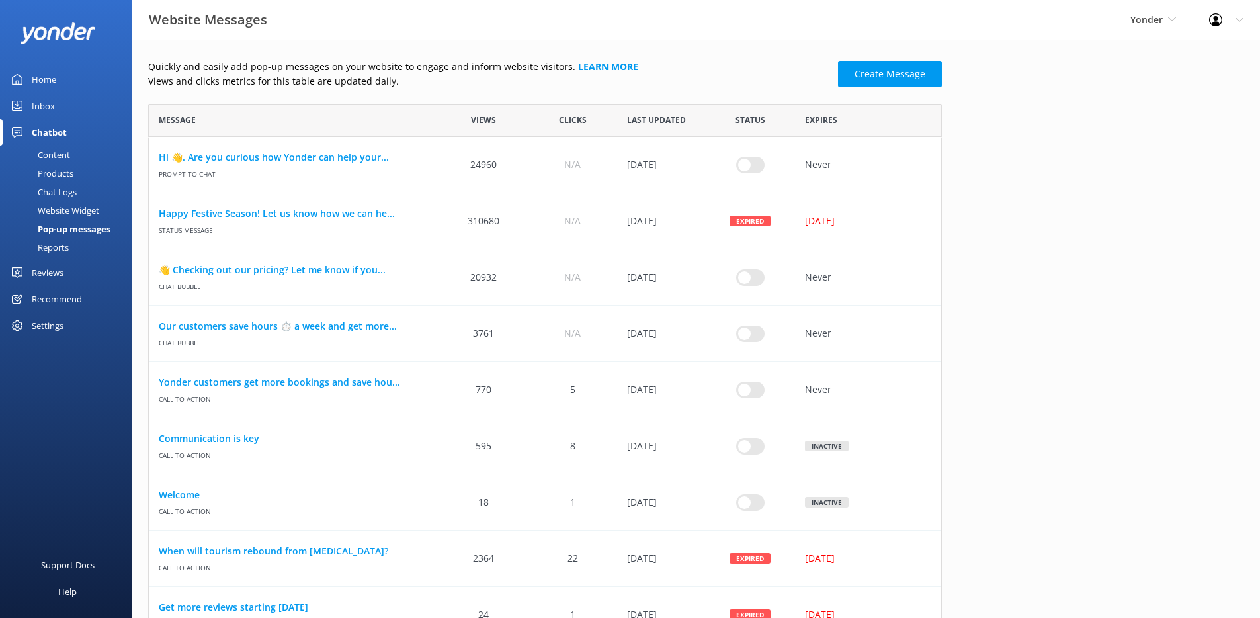
scroll to position [923, 784]
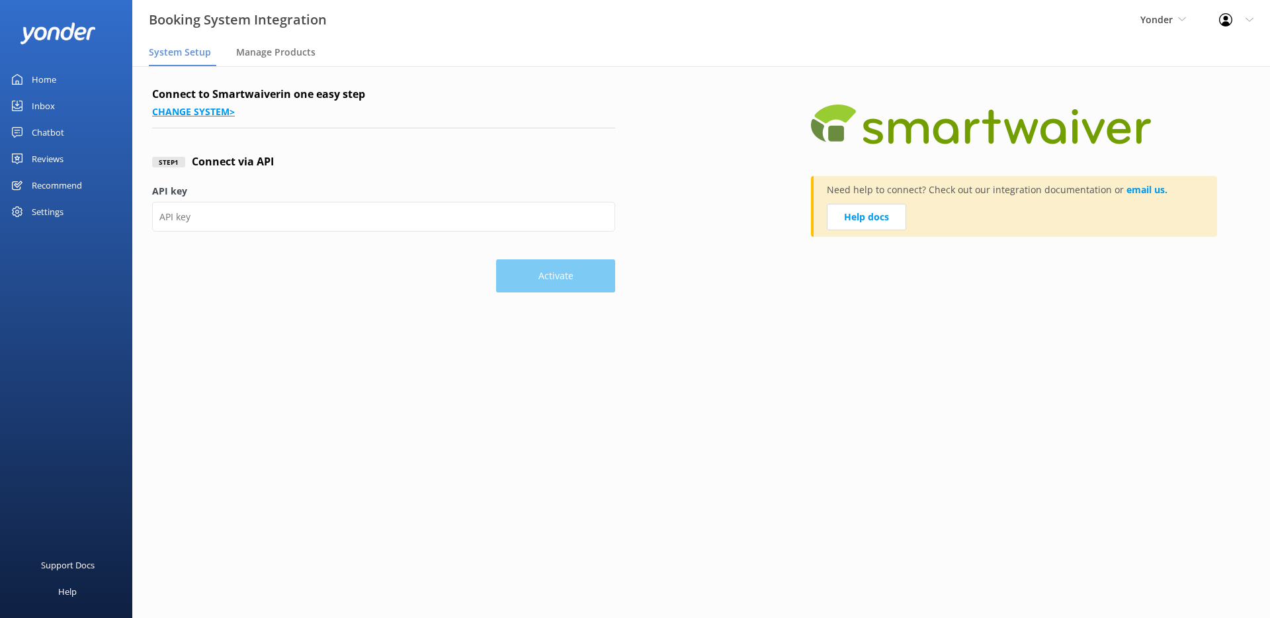
click at [176, 112] on link "Change system >" at bounding box center [193, 111] width 83 height 13
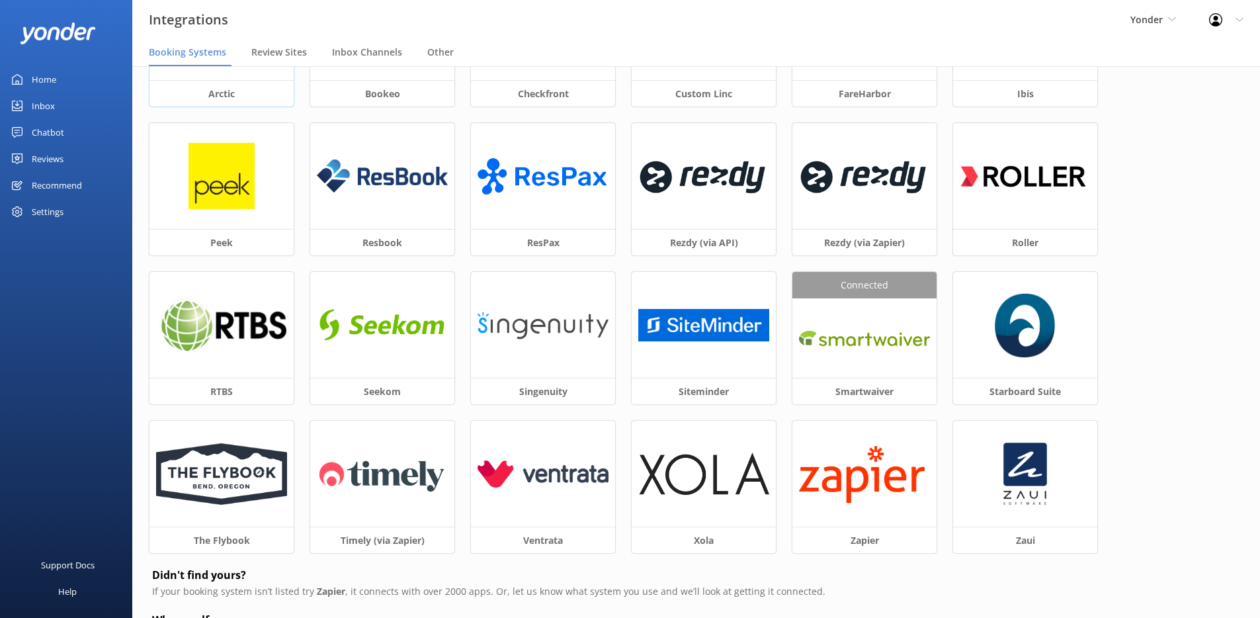
scroll to position [202, 0]
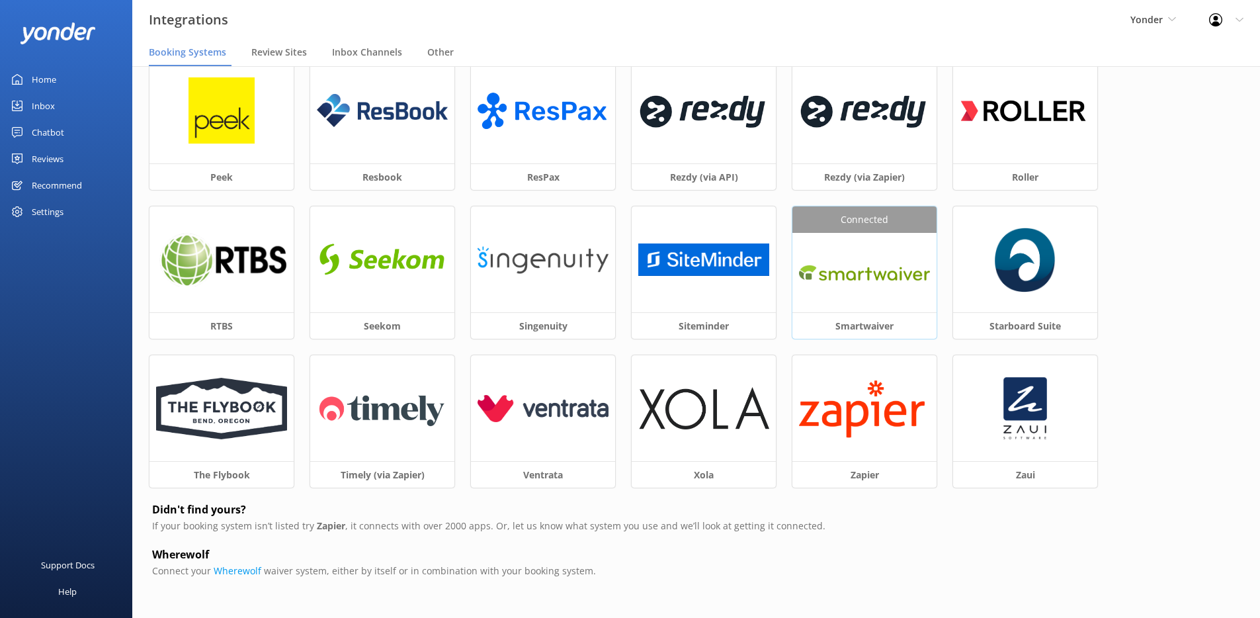
click at [849, 279] on img at bounding box center [864, 273] width 131 height 30
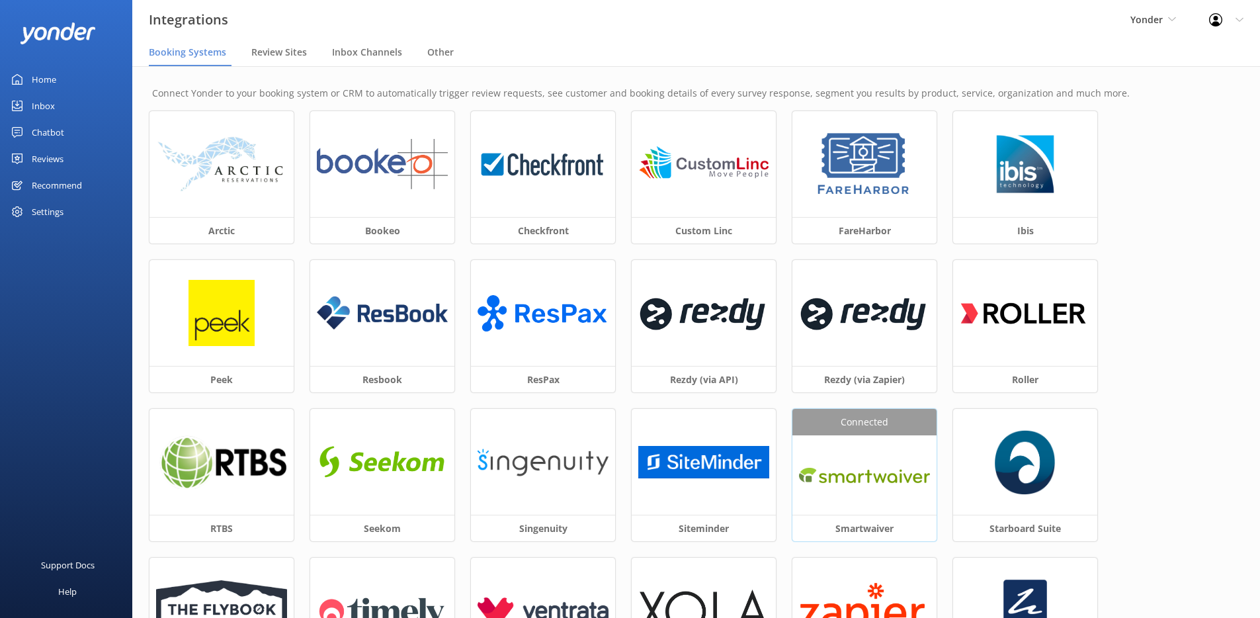
click at [883, 477] on img at bounding box center [864, 475] width 131 height 30
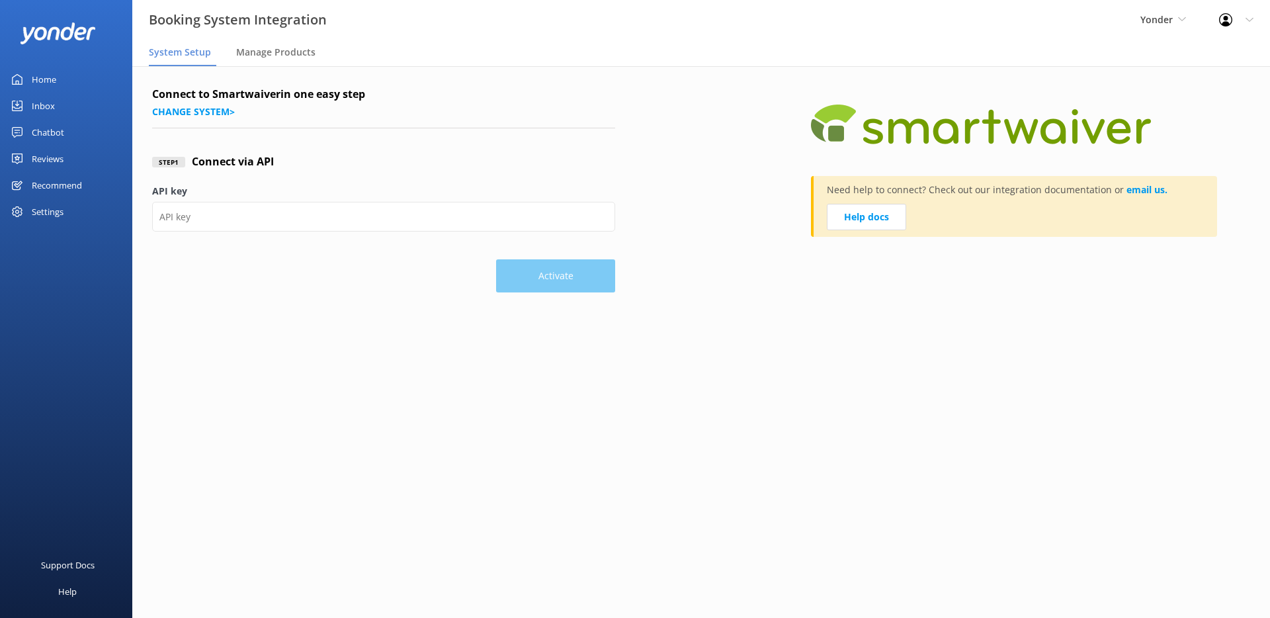
click at [842, 190] on p "Need help to connect? Check out our integration documentation or email us." at bounding box center [997, 193] width 341 height 21
click at [861, 216] on link "Help docs" at bounding box center [866, 217] width 79 height 26
click at [893, 210] on link "Help docs" at bounding box center [866, 217] width 79 height 26
click at [884, 210] on link "Help docs" at bounding box center [866, 217] width 79 height 26
click at [850, 217] on link "Help docs" at bounding box center [866, 217] width 79 height 26
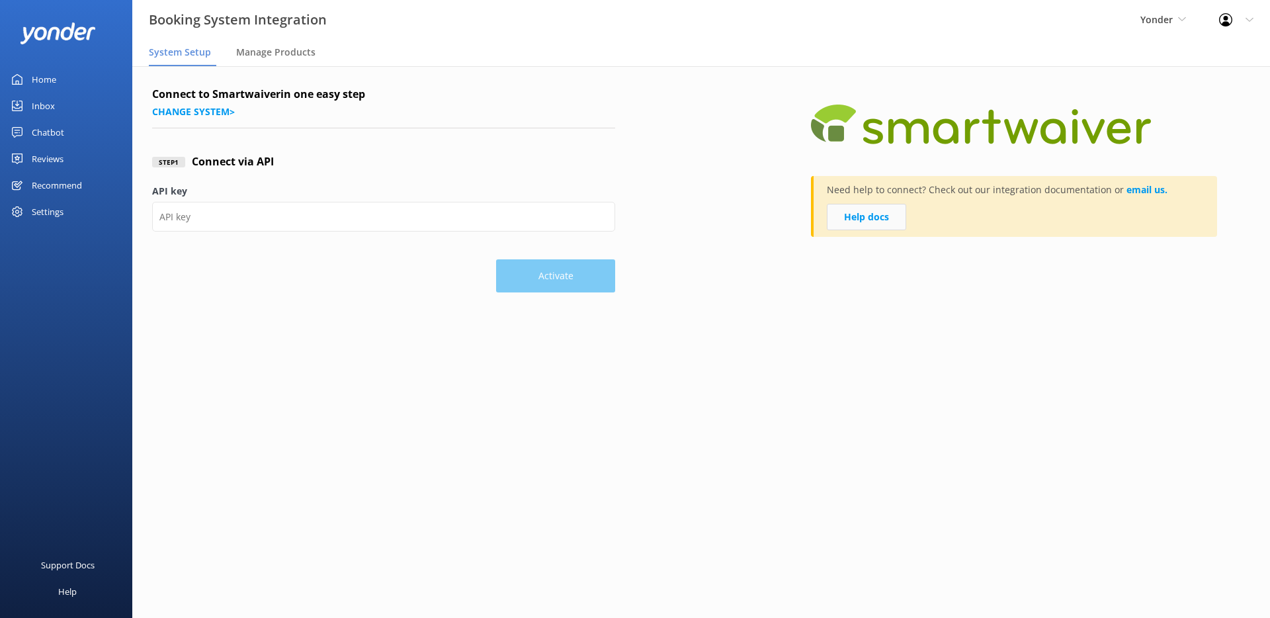
click at [874, 220] on link "Help docs" at bounding box center [866, 217] width 79 height 26
click at [201, 110] on link "Change system >" at bounding box center [193, 111] width 83 height 13
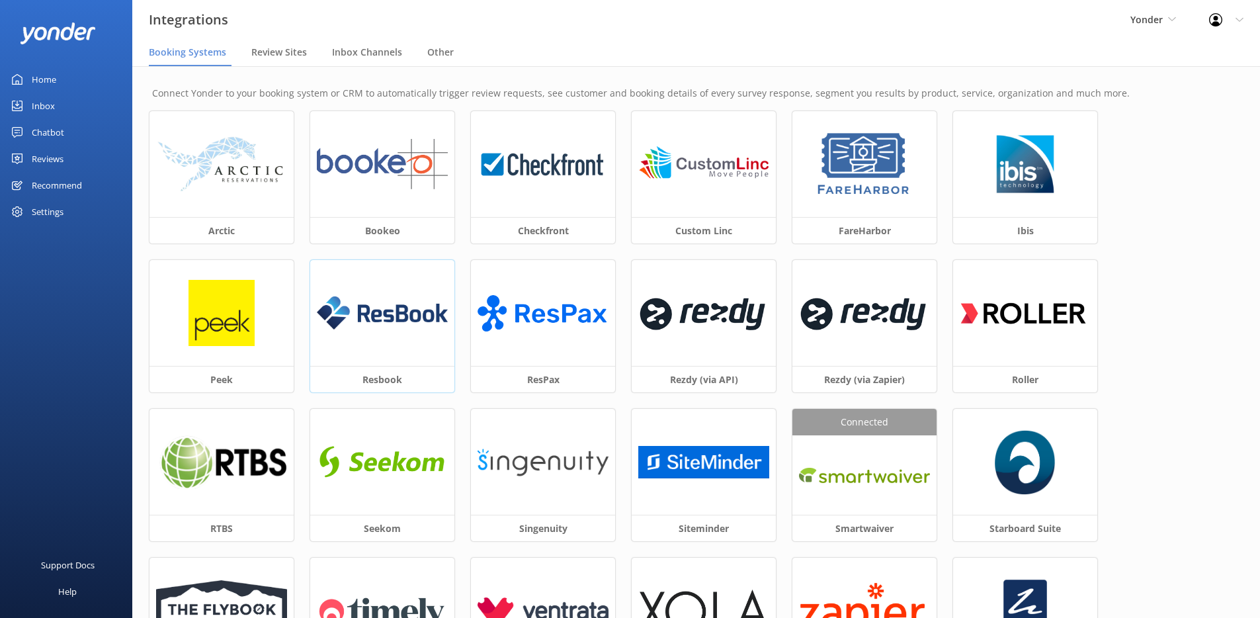
scroll to position [202, 0]
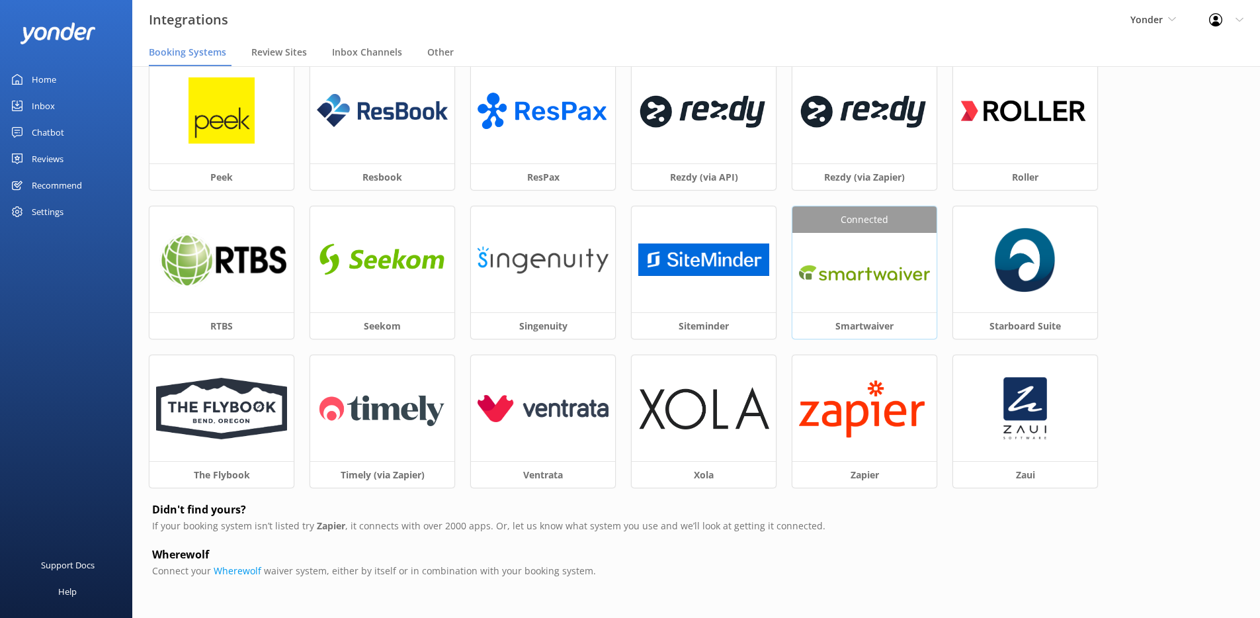
click at [868, 261] on img at bounding box center [864, 273] width 131 height 30
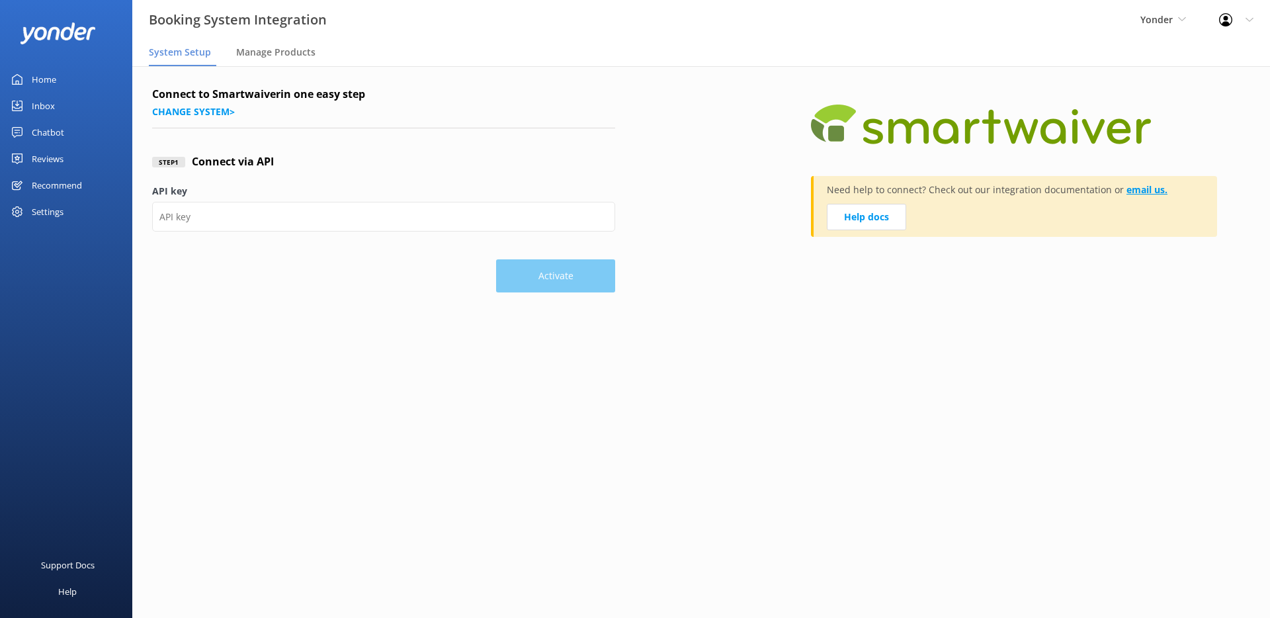
click at [1141, 189] on link "email us." at bounding box center [1146, 189] width 41 height 13
click at [882, 221] on link "Help docs" at bounding box center [866, 217] width 79 height 26
click at [1143, 187] on link "email us." at bounding box center [1146, 189] width 41 height 13
click at [889, 214] on link "Help docs" at bounding box center [866, 217] width 79 height 26
click at [177, 110] on link "Change system >" at bounding box center [193, 111] width 83 height 13
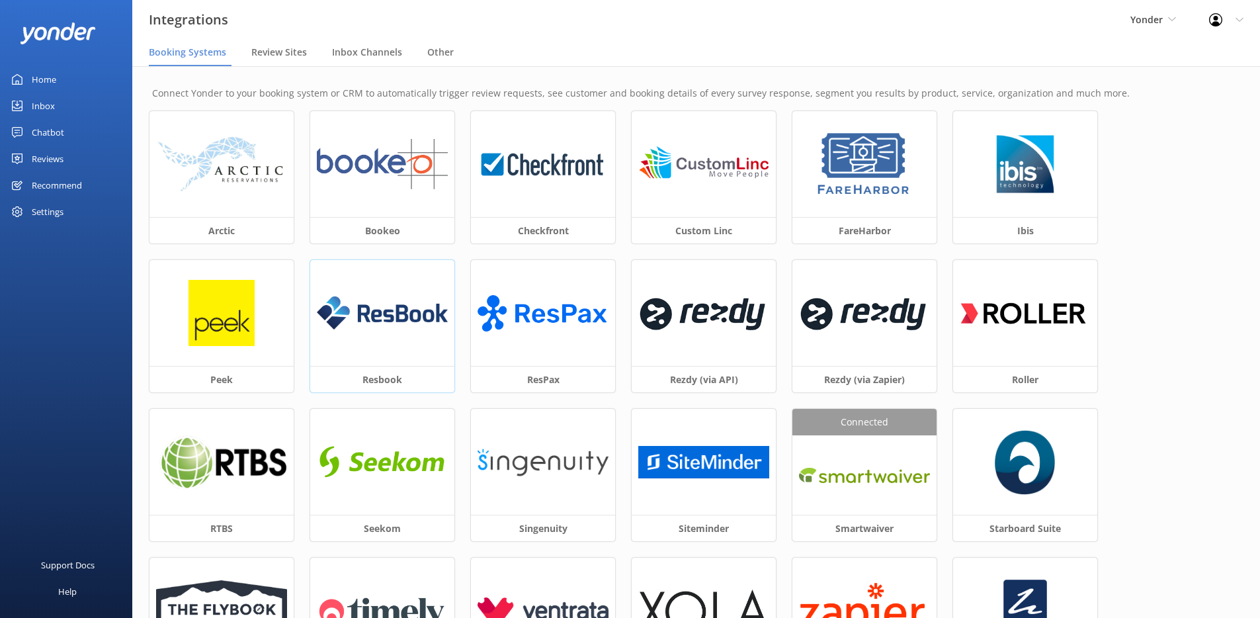
scroll to position [202, 0]
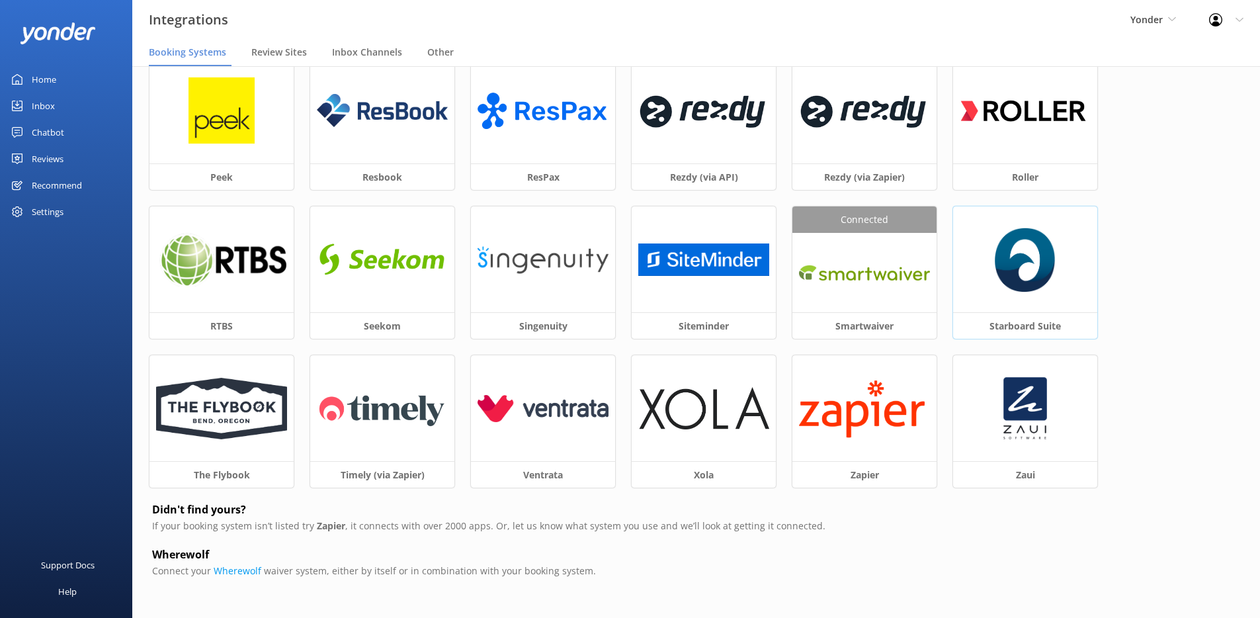
click at [1020, 272] on img at bounding box center [1025, 259] width 61 height 66
click at [1029, 292] on img at bounding box center [1025, 259] width 61 height 66
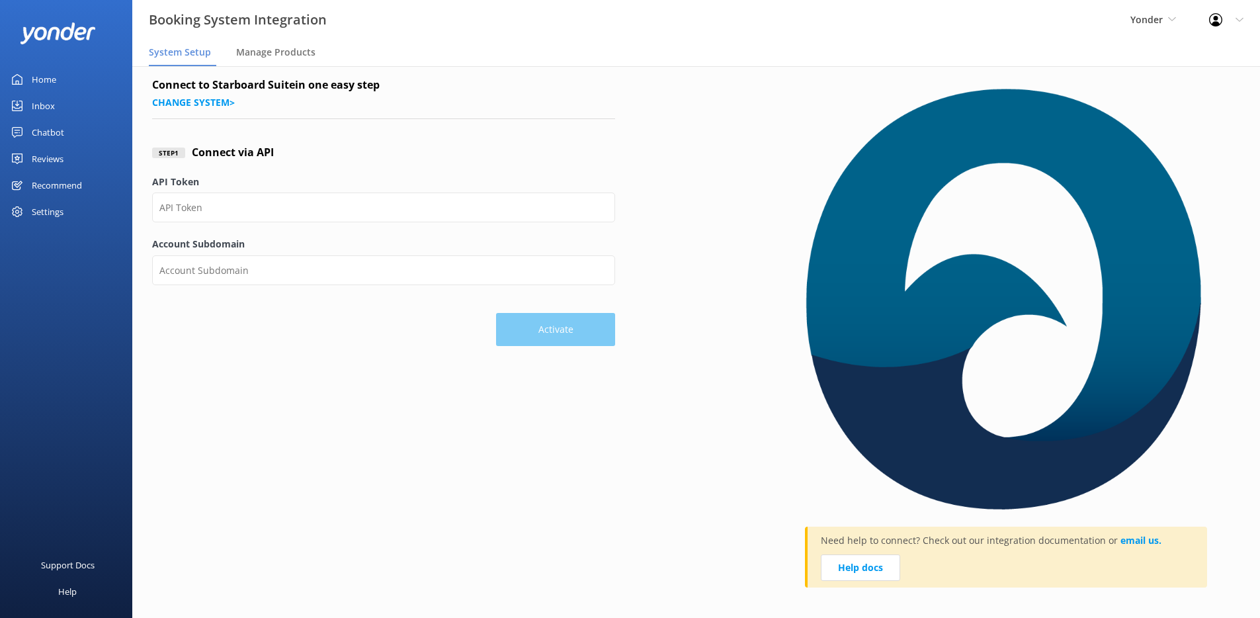
scroll to position [19, 0]
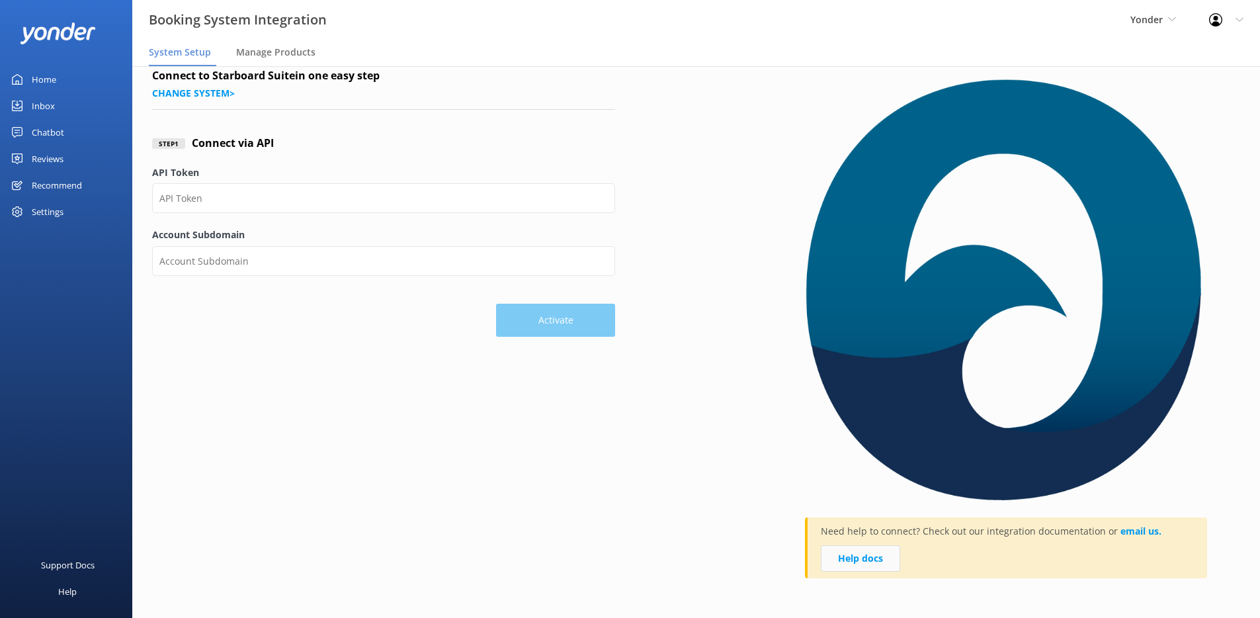
click at [872, 562] on link "Help docs" at bounding box center [860, 558] width 79 height 26
click at [186, 95] on link "Change system >" at bounding box center [193, 93] width 83 height 13
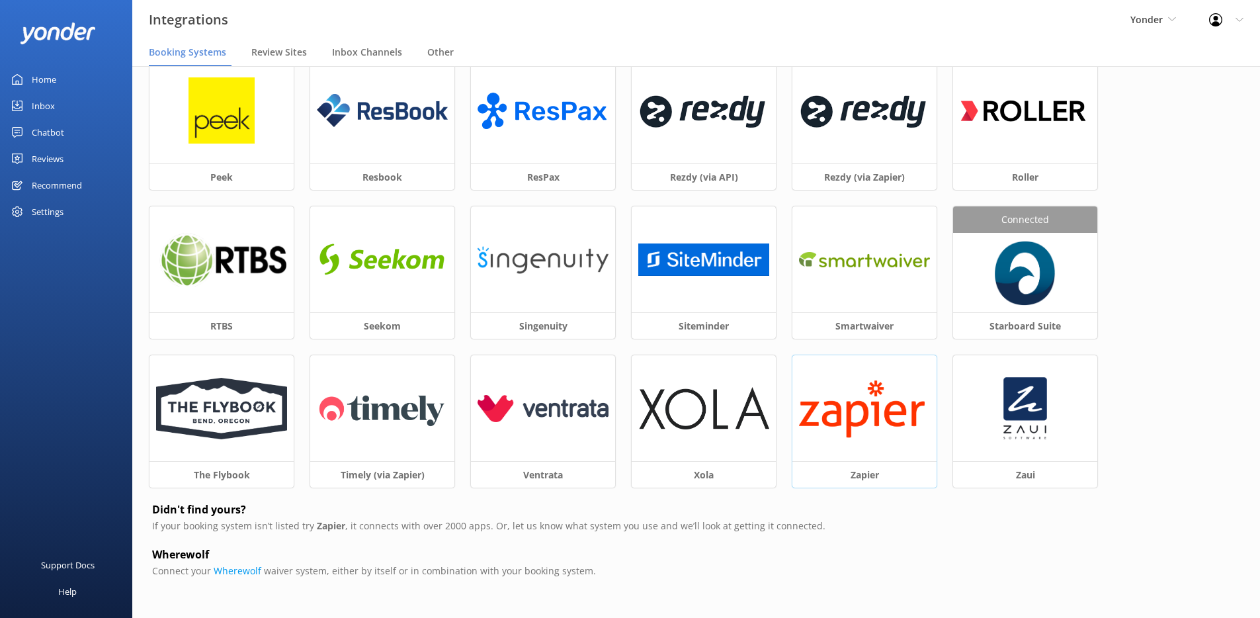
scroll to position [73, 0]
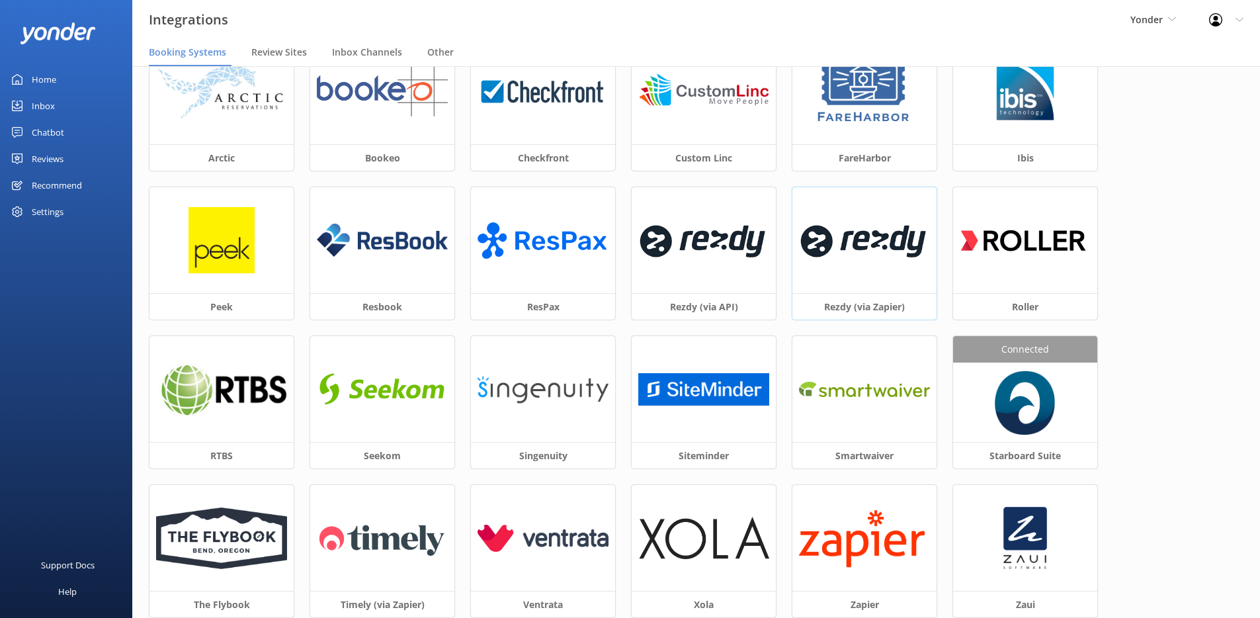
click at [842, 234] on img at bounding box center [864, 240] width 131 height 56
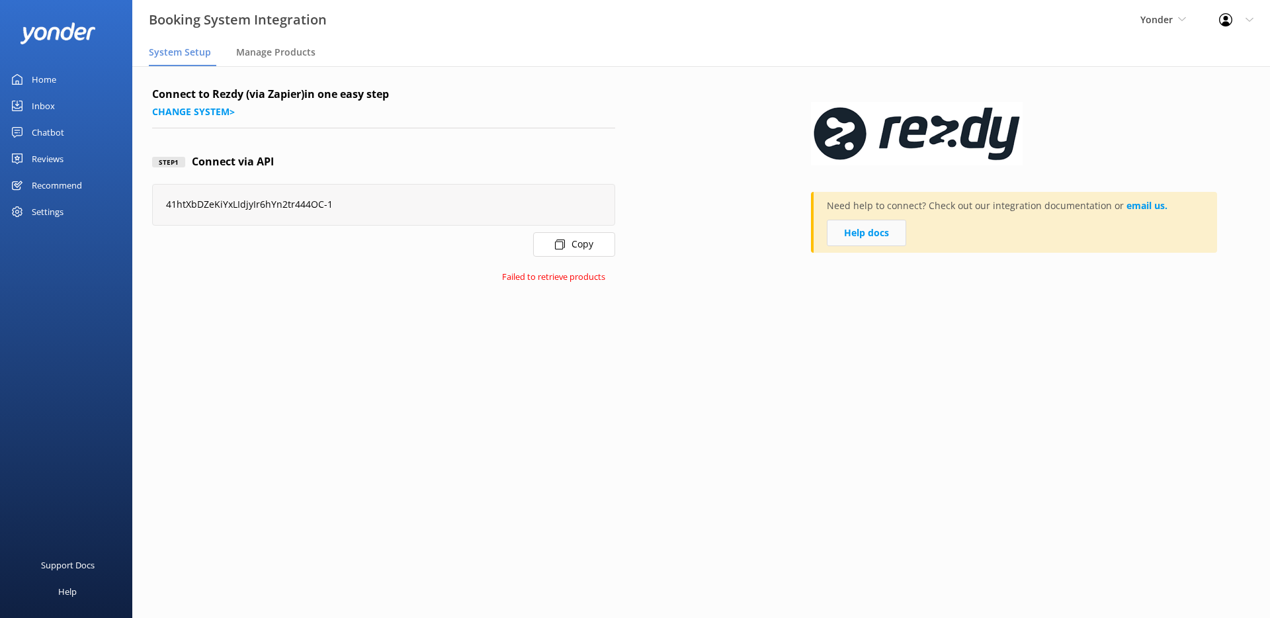
click at [850, 227] on link "Help docs" at bounding box center [866, 233] width 79 height 26
drag, startPoint x: 828, startPoint y: 204, endPoint x: 1048, endPoint y: 204, distance: 220.2
click at [1048, 204] on p "Need help to connect? Check out our integration documentation or email us." at bounding box center [997, 208] width 341 height 21
